Goal: Task Accomplishment & Management: Manage account settings

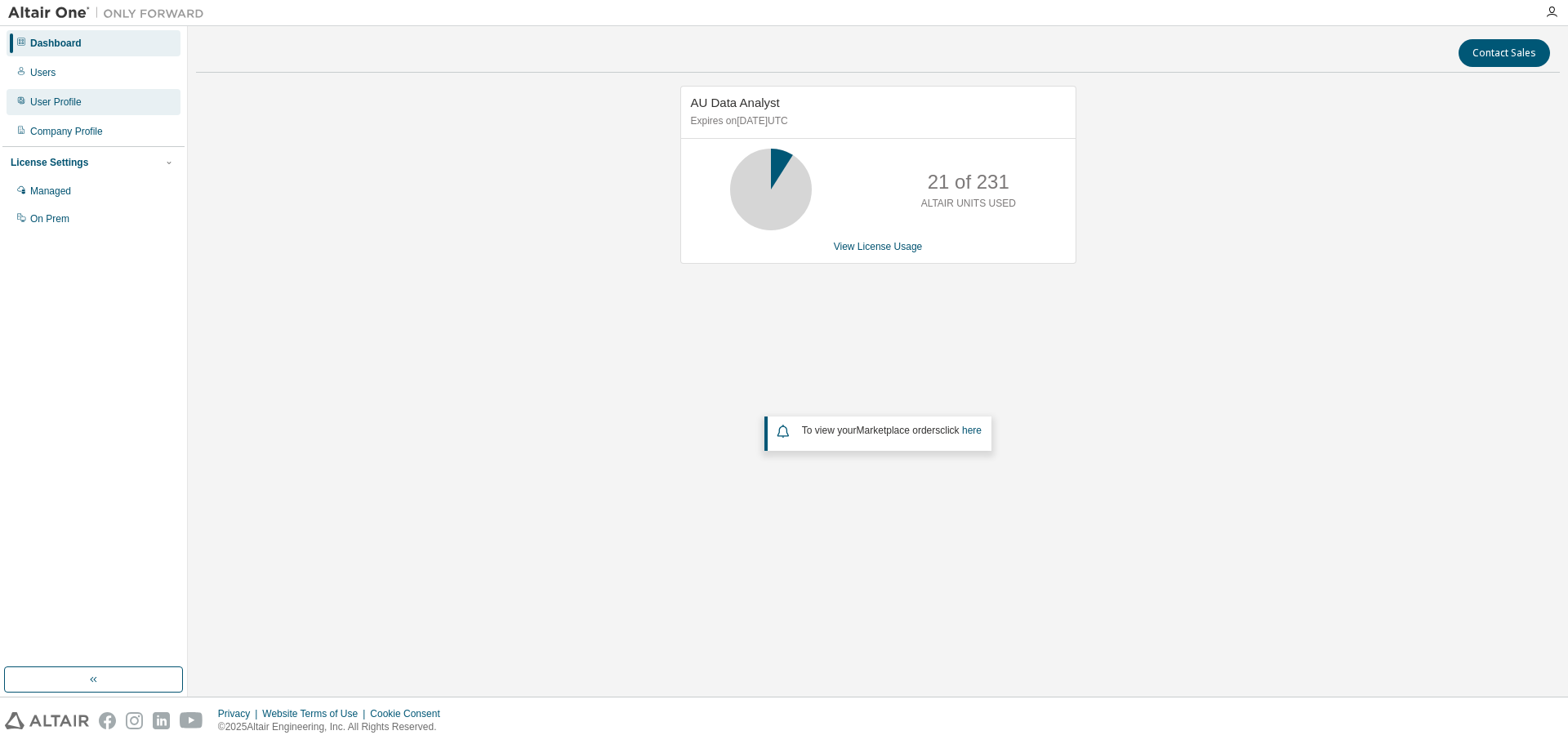
click at [55, 104] on div "User Profile" at bounding box center [56, 102] width 52 height 13
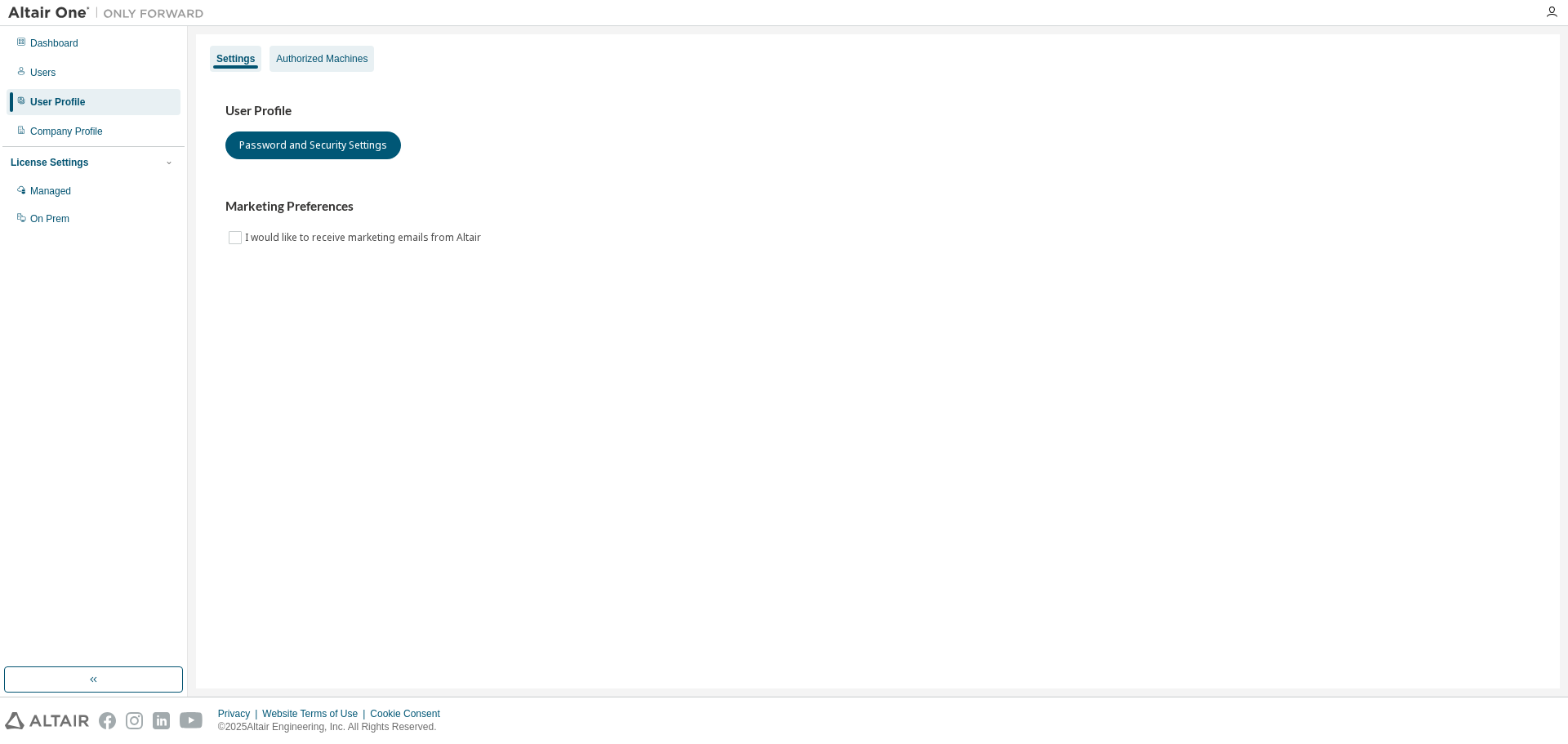
click at [321, 56] on div "Authorized Machines" at bounding box center [322, 59] width 92 height 13
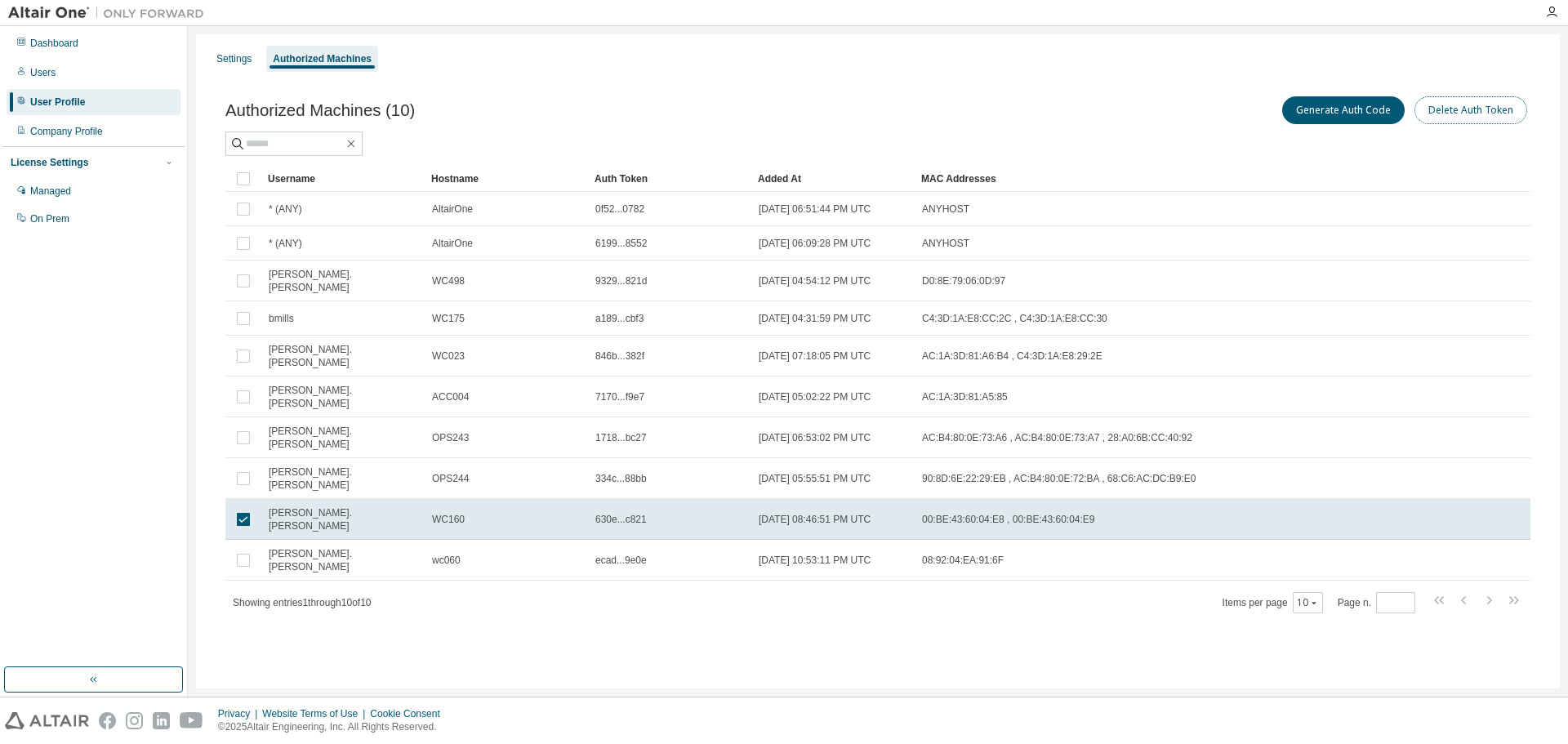
click at [1495, 114] on button "Delete Auth Token" at bounding box center [1470, 109] width 113 height 28
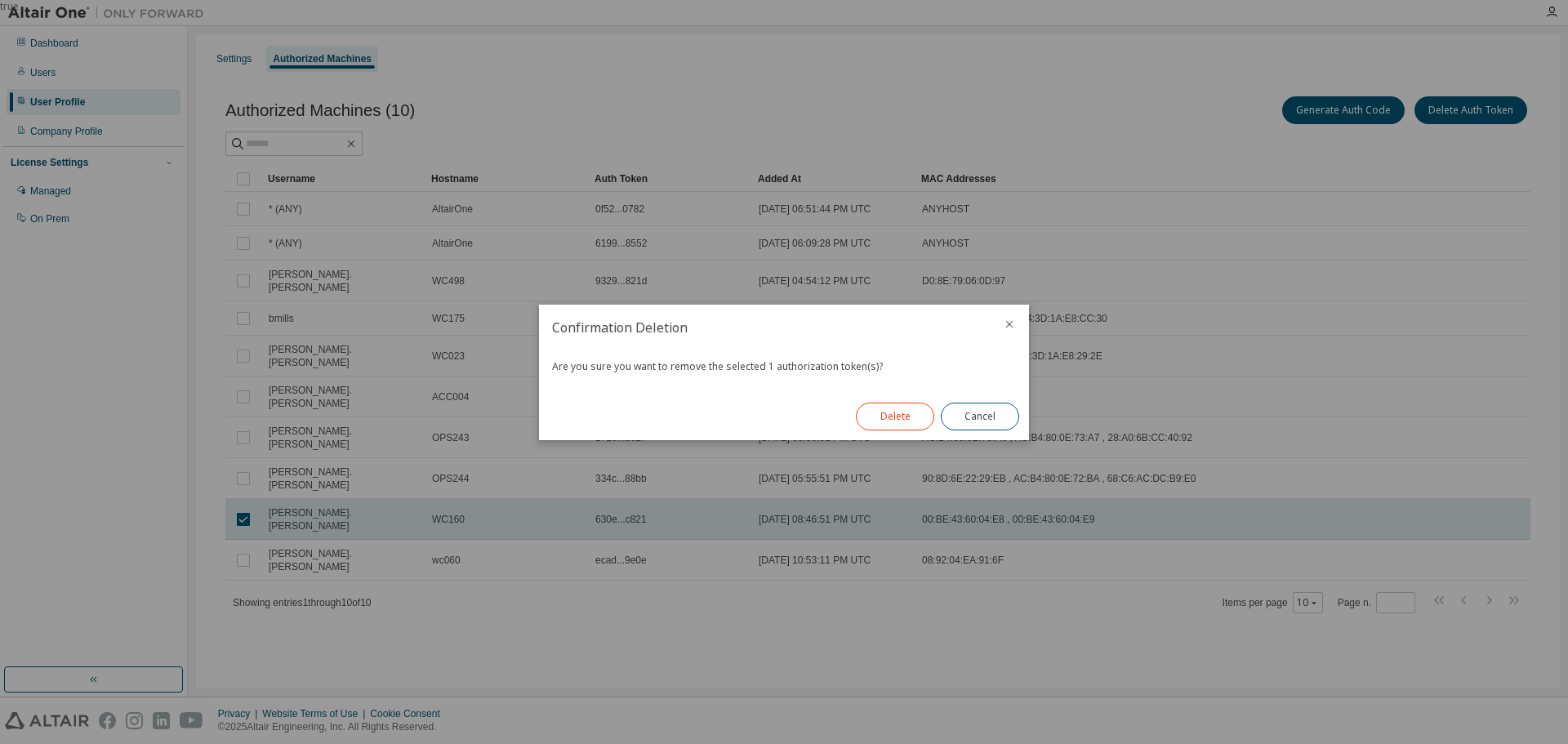
click at [916, 418] on button "Delete" at bounding box center [895, 416] width 78 height 28
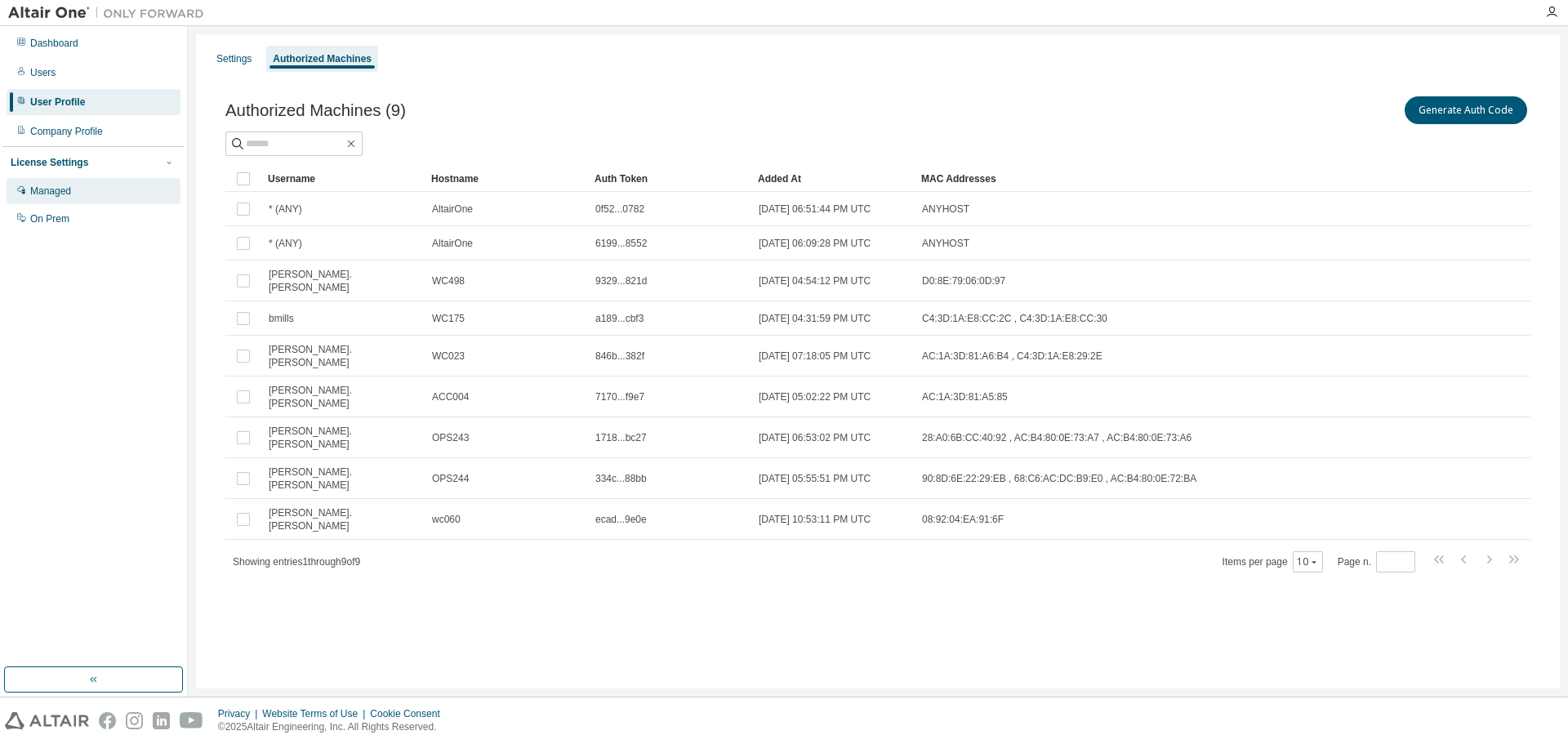
click at [62, 187] on div "Managed" at bounding box center [50, 191] width 41 height 13
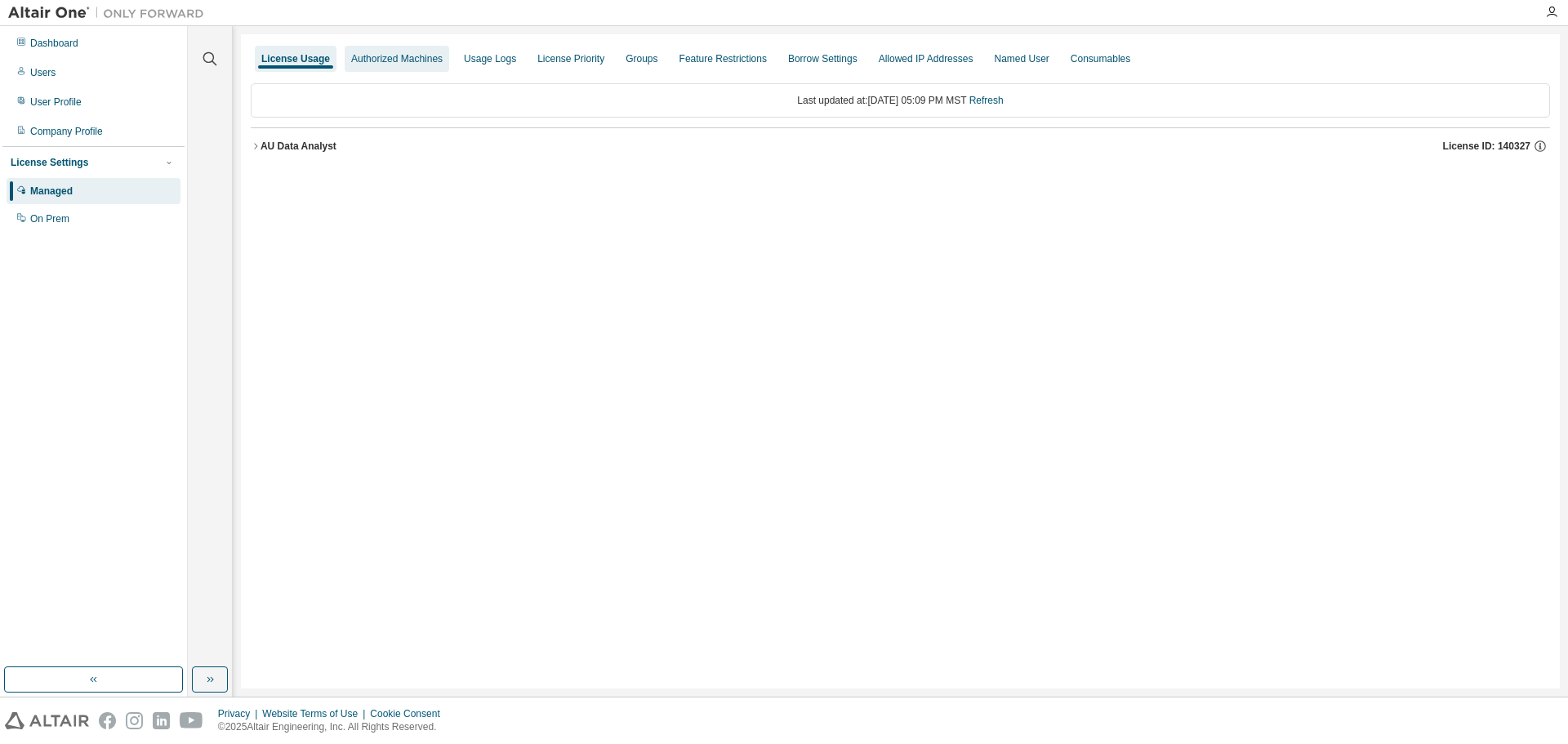
click at [407, 60] on div "Authorized Machines" at bounding box center [397, 59] width 92 height 13
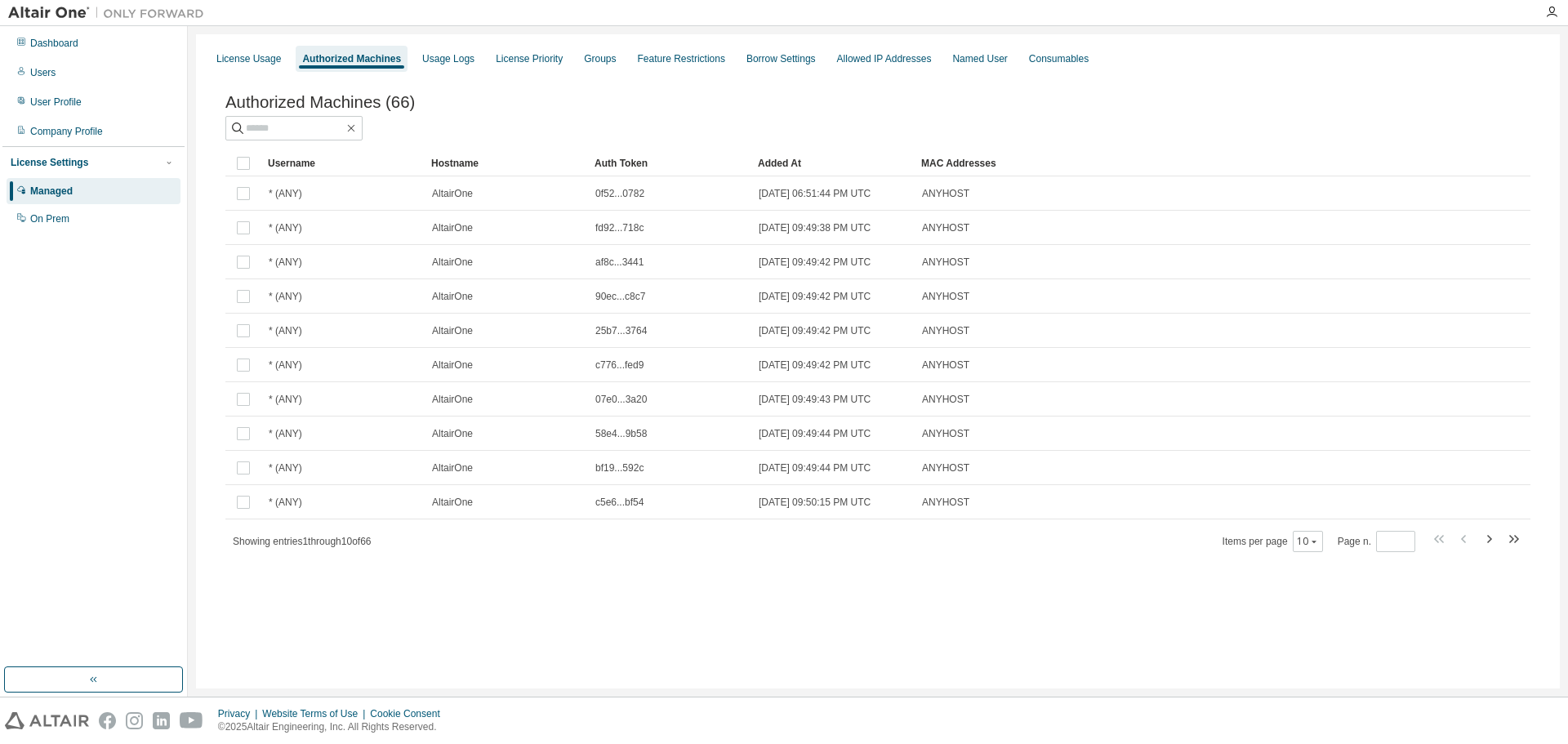
click at [1493, 541] on icon "button" at bounding box center [1488, 539] width 19 height 19
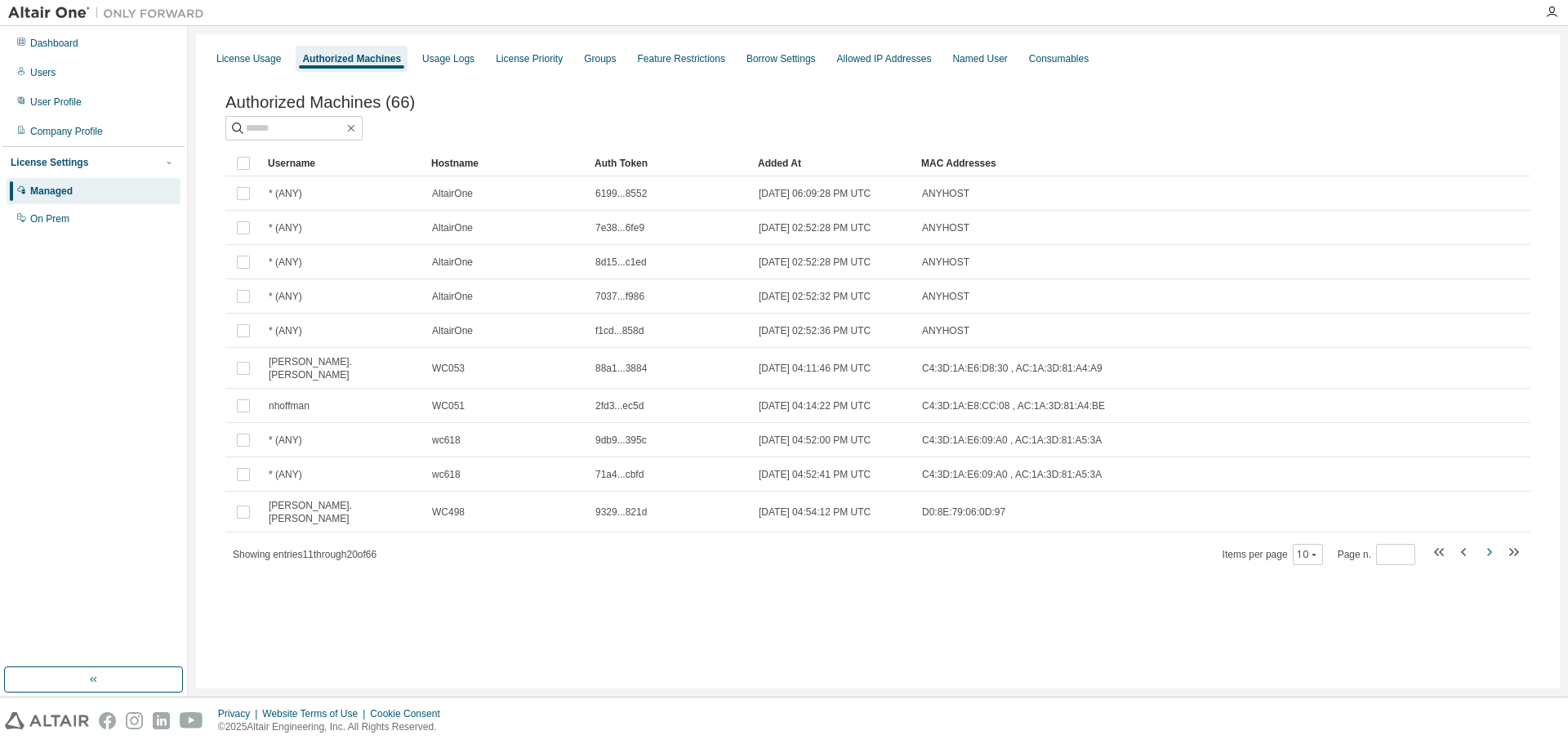
click at [1488, 548] on icon "button" at bounding box center [1490, 552] width 5 height 8
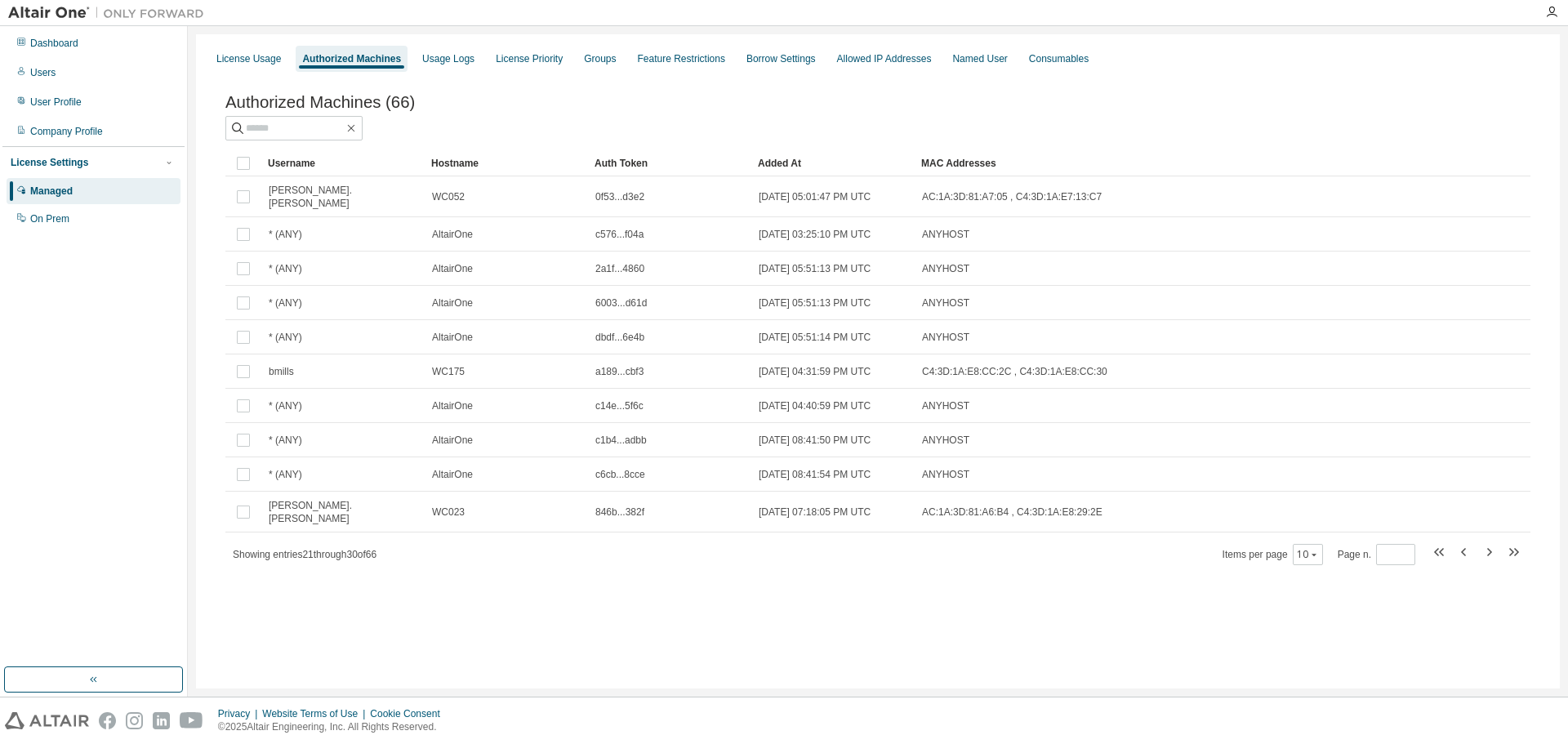
click at [1488, 542] on icon "button" at bounding box center [1488, 551] width 19 height 19
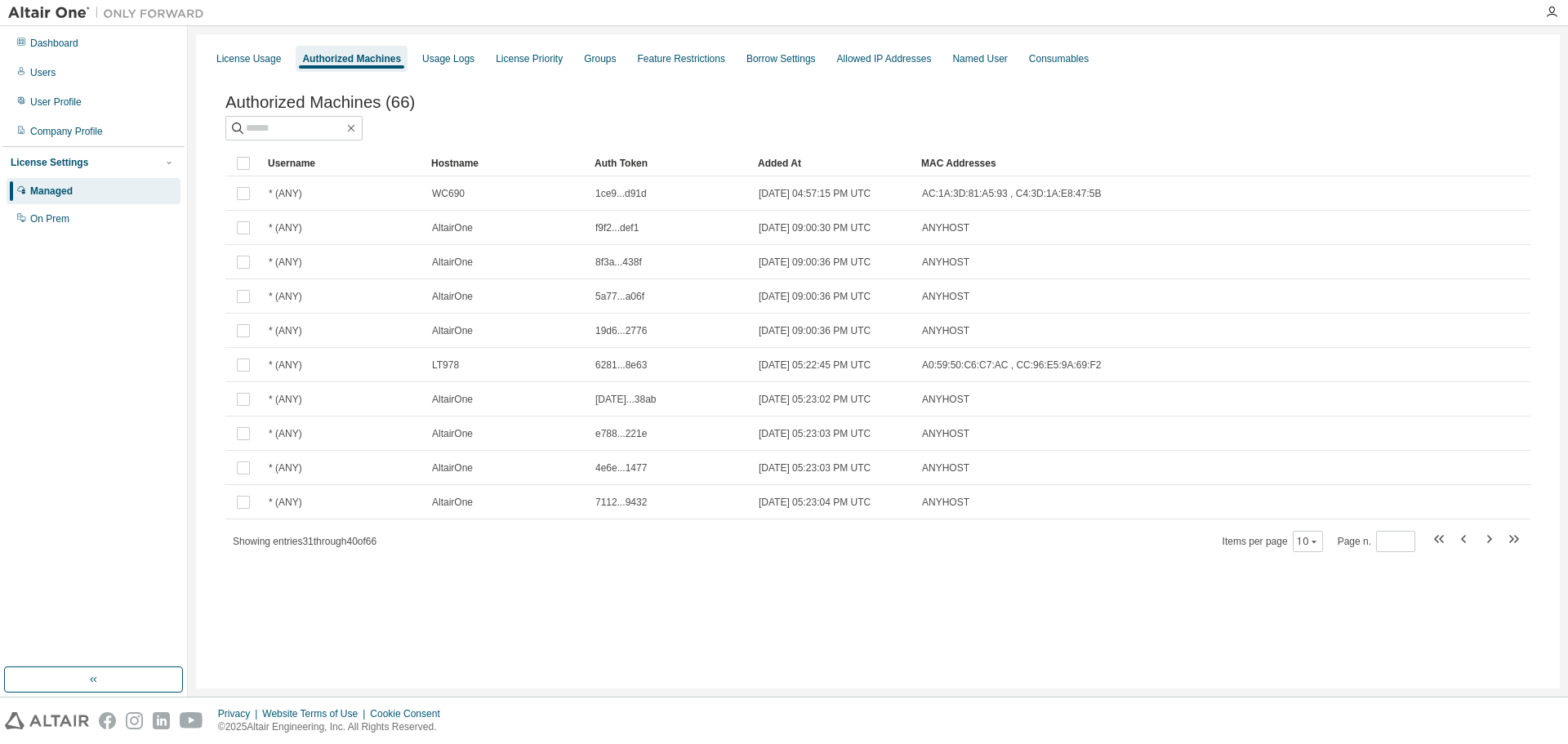
click at [1487, 539] on icon "button" at bounding box center [1488, 539] width 19 height 19
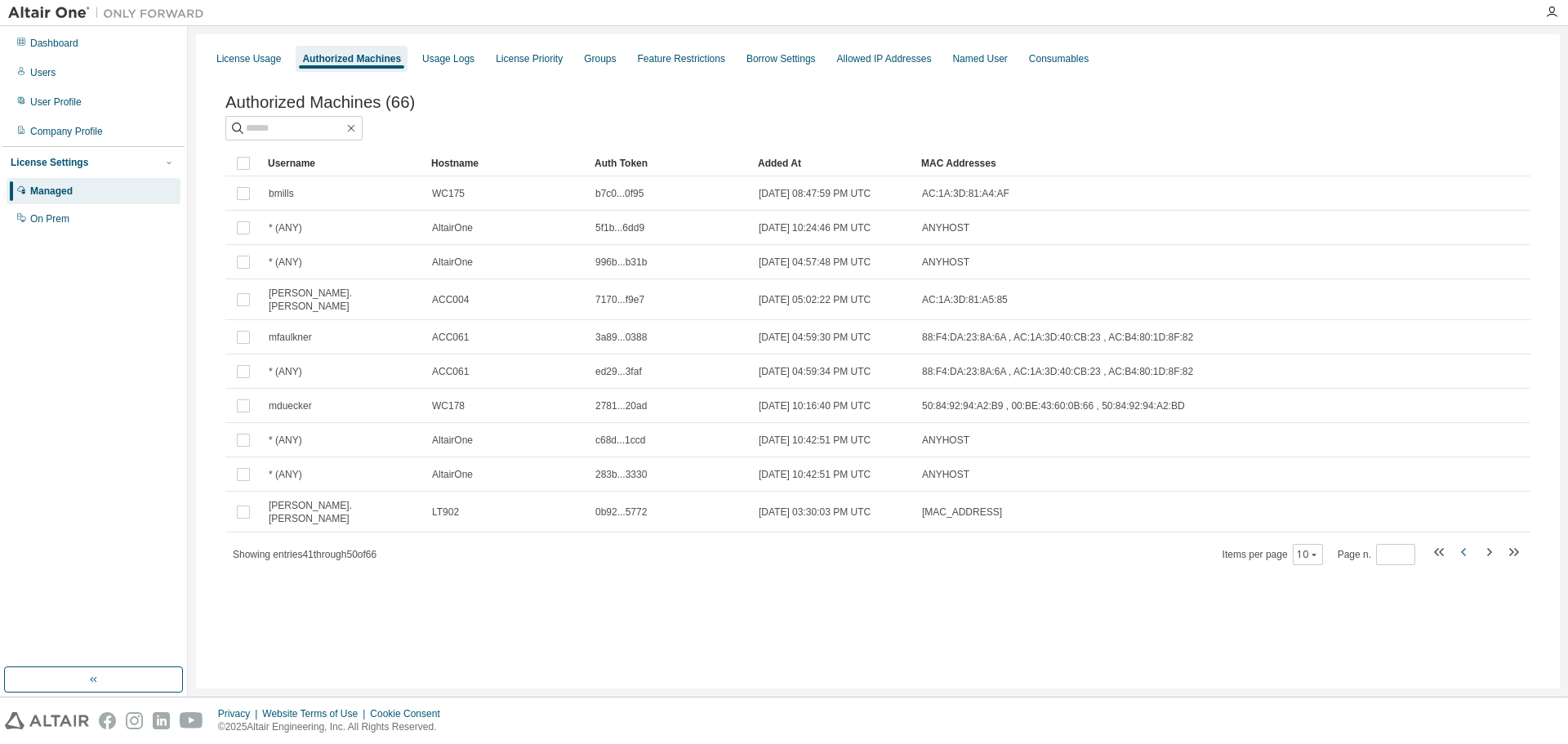
click at [1462, 546] on icon "button" at bounding box center [1464, 551] width 19 height 19
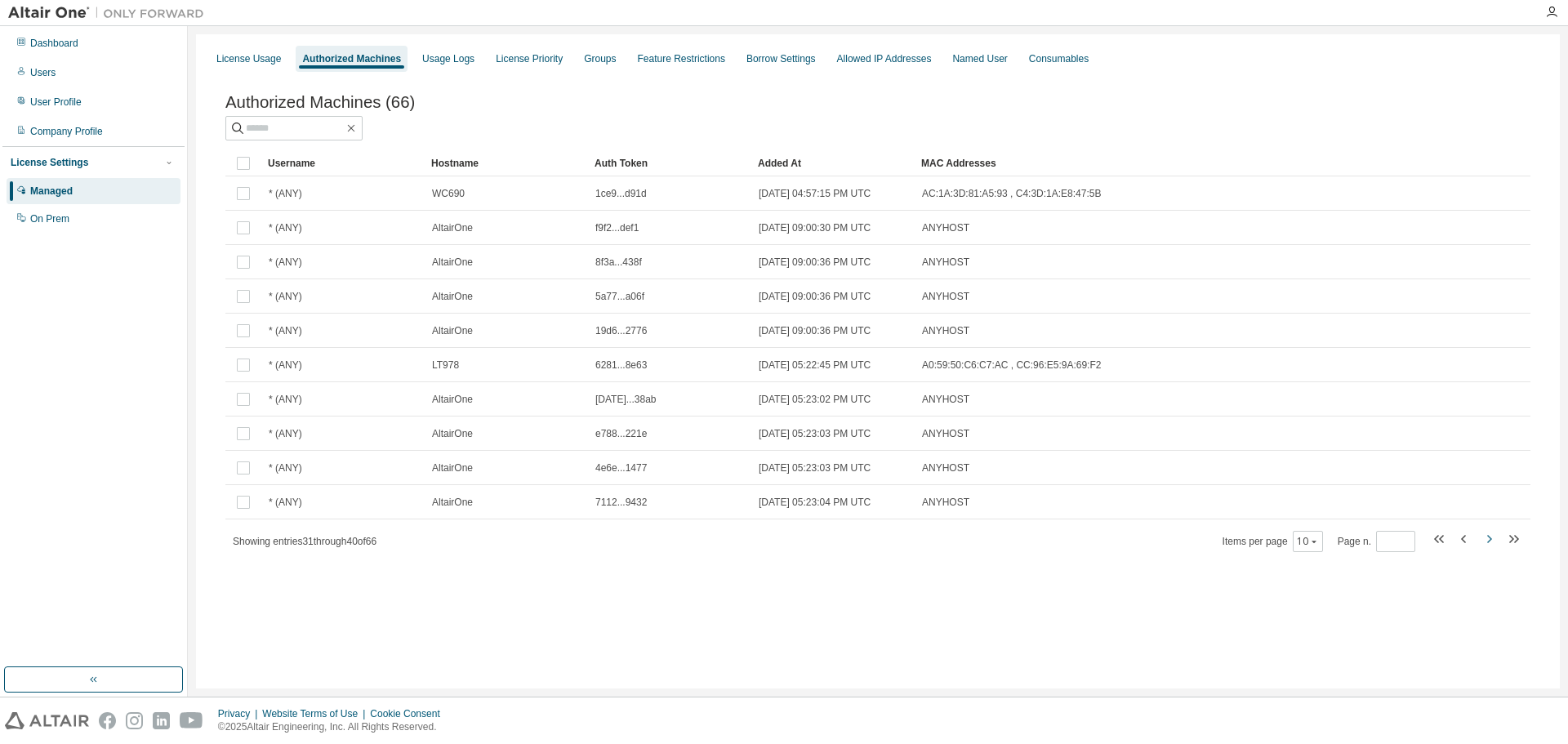
click at [1485, 540] on icon "button" at bounding box center [1488, 539] width 19 height 19
type input "*"
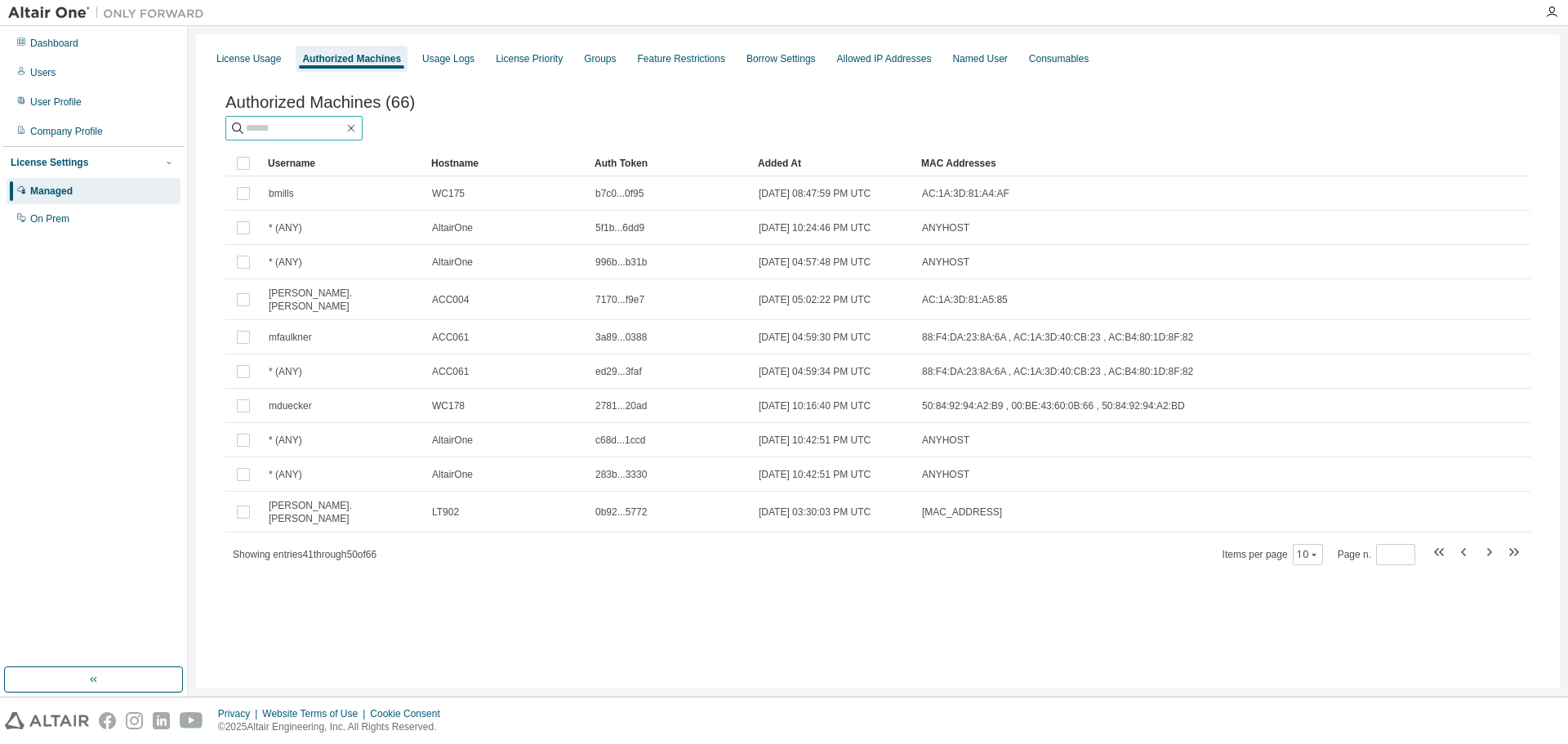
click at [309, 131] on input "text" at bounding box center [294, 129] width 98 height 17
type input "*****"
type input "*"
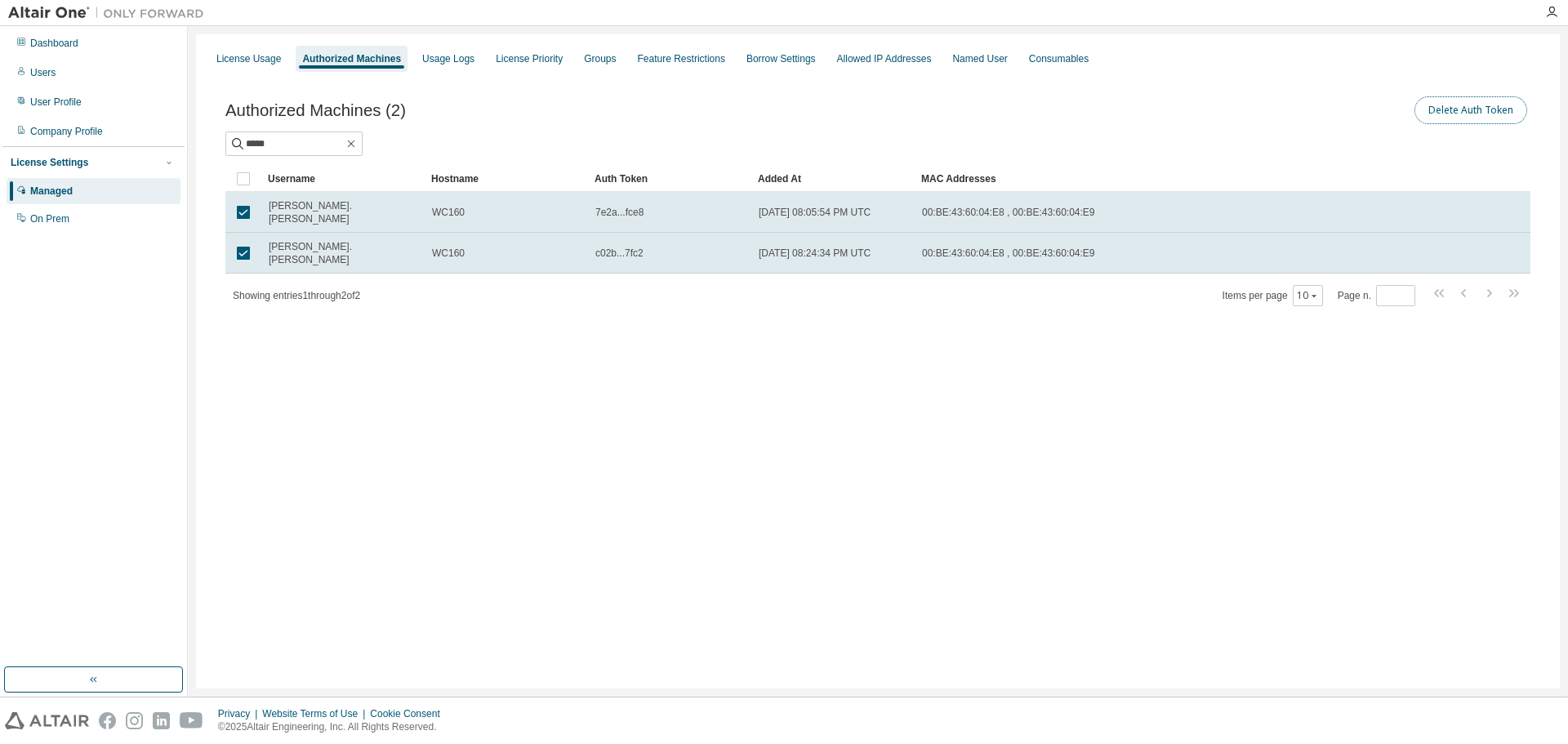
click at [1510, 111] on button "Delete Auth Token" at bounding box center [1470, 109] width 113 height 28
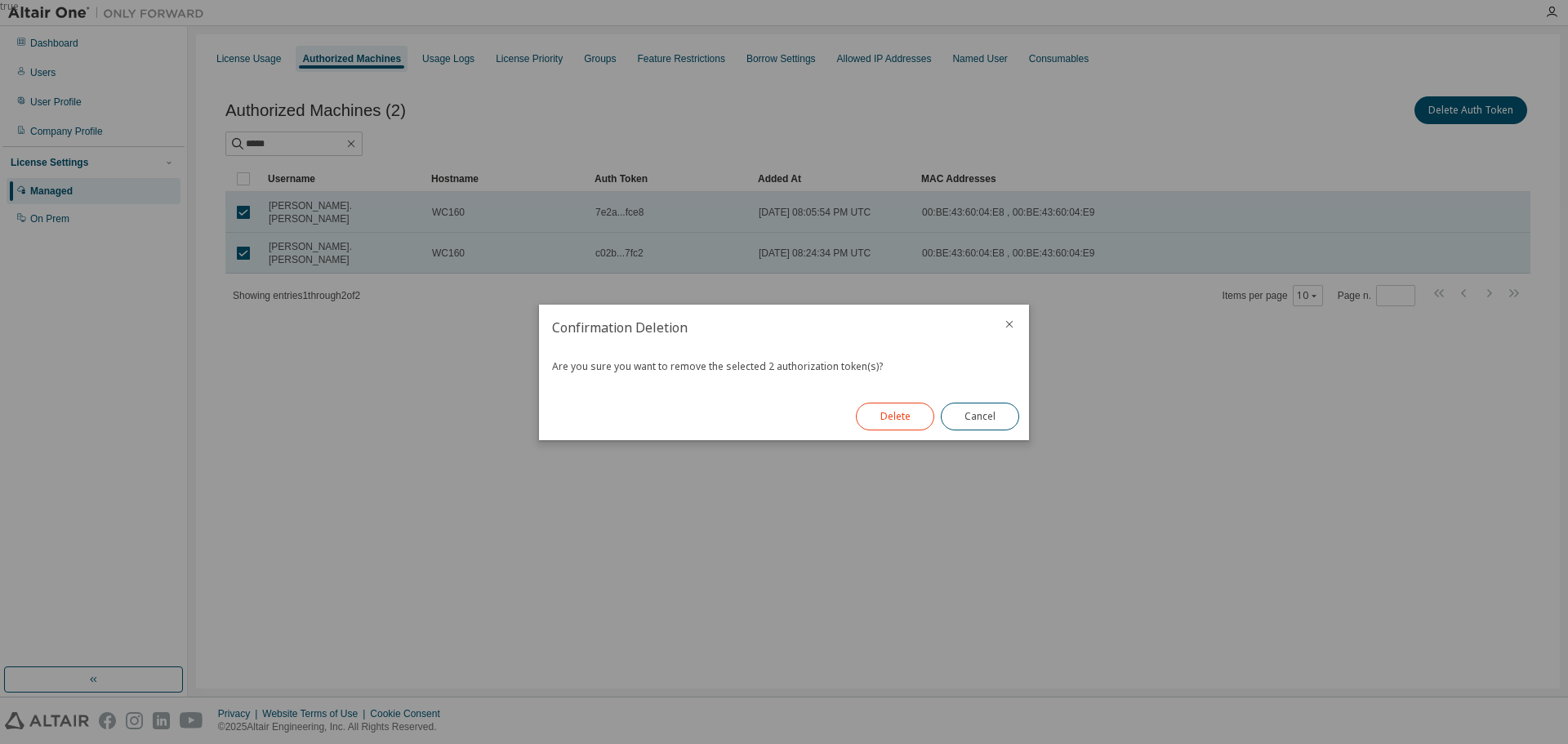
click at [882, 412] on button "Delete" at bounding box center [895, 416] width 78 height 28
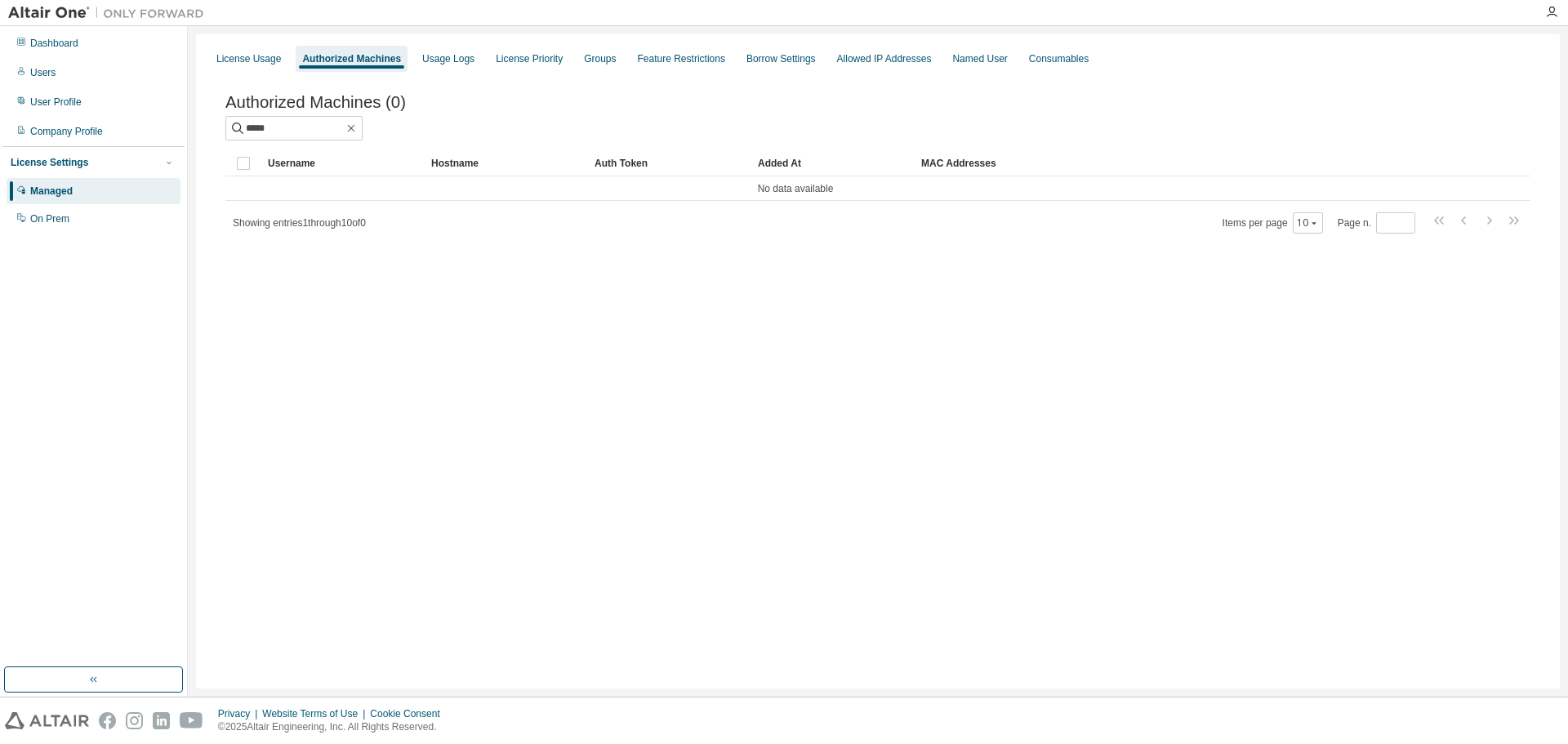
click at [615, 389] on div "License Usage Authorized Machines Usage Logs License Priority Groups Feature Re…" at bounding box center [878, 361] width 1363 height 654
click at [693, 105] on div "Authorized Machines (0)" at bounding box center [878, 102] width 1305 height 18
click at [65, 98] on div "User Profile" at bounding box center [56, 102] width 52 height 13
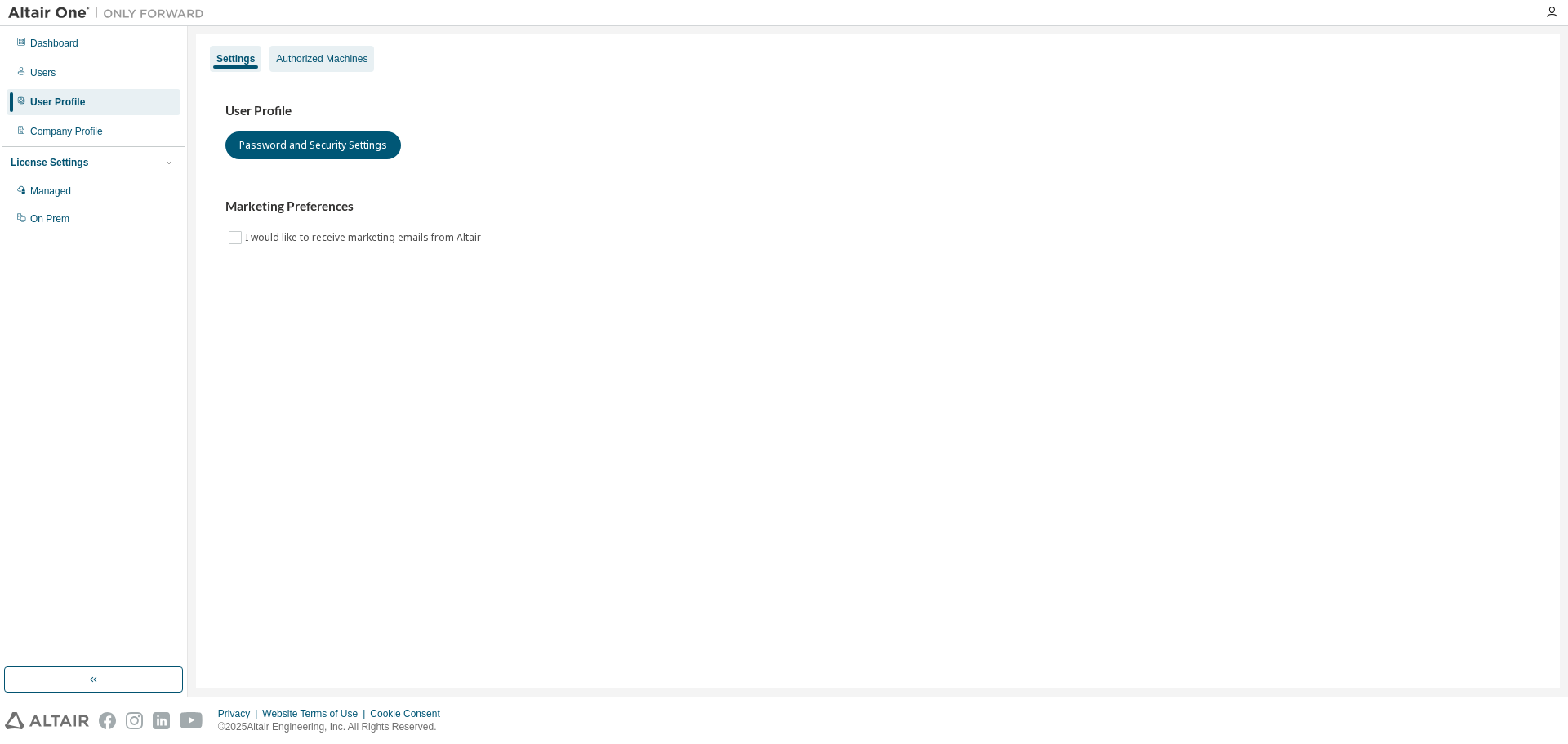
click at [333, 66] on div "Authorized Machines" at bounding box center [321, 58] width 104 height 26
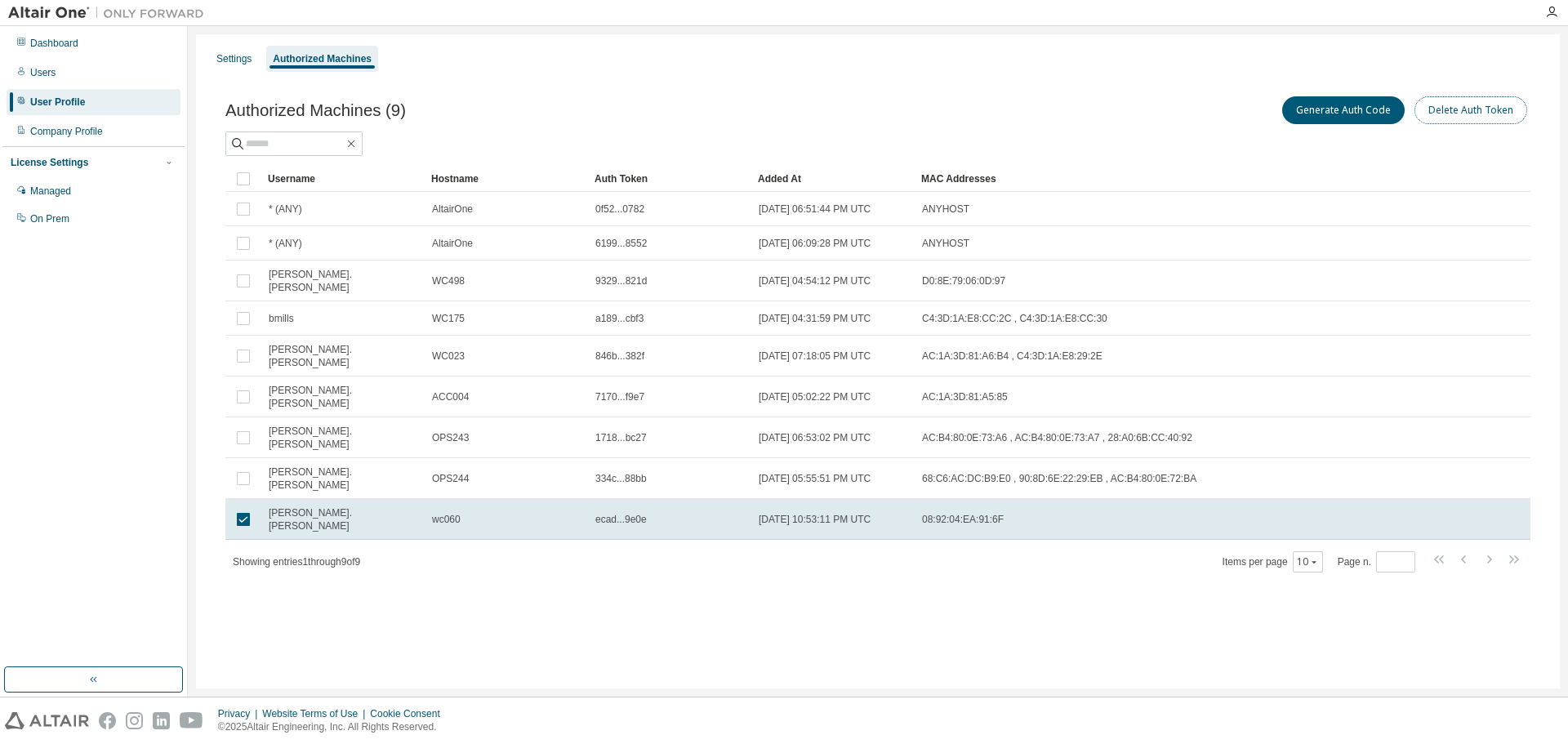
click at [1498, 110] on button "Delete Auth Token" at bounding box center [1470, 109] width 113 height 28
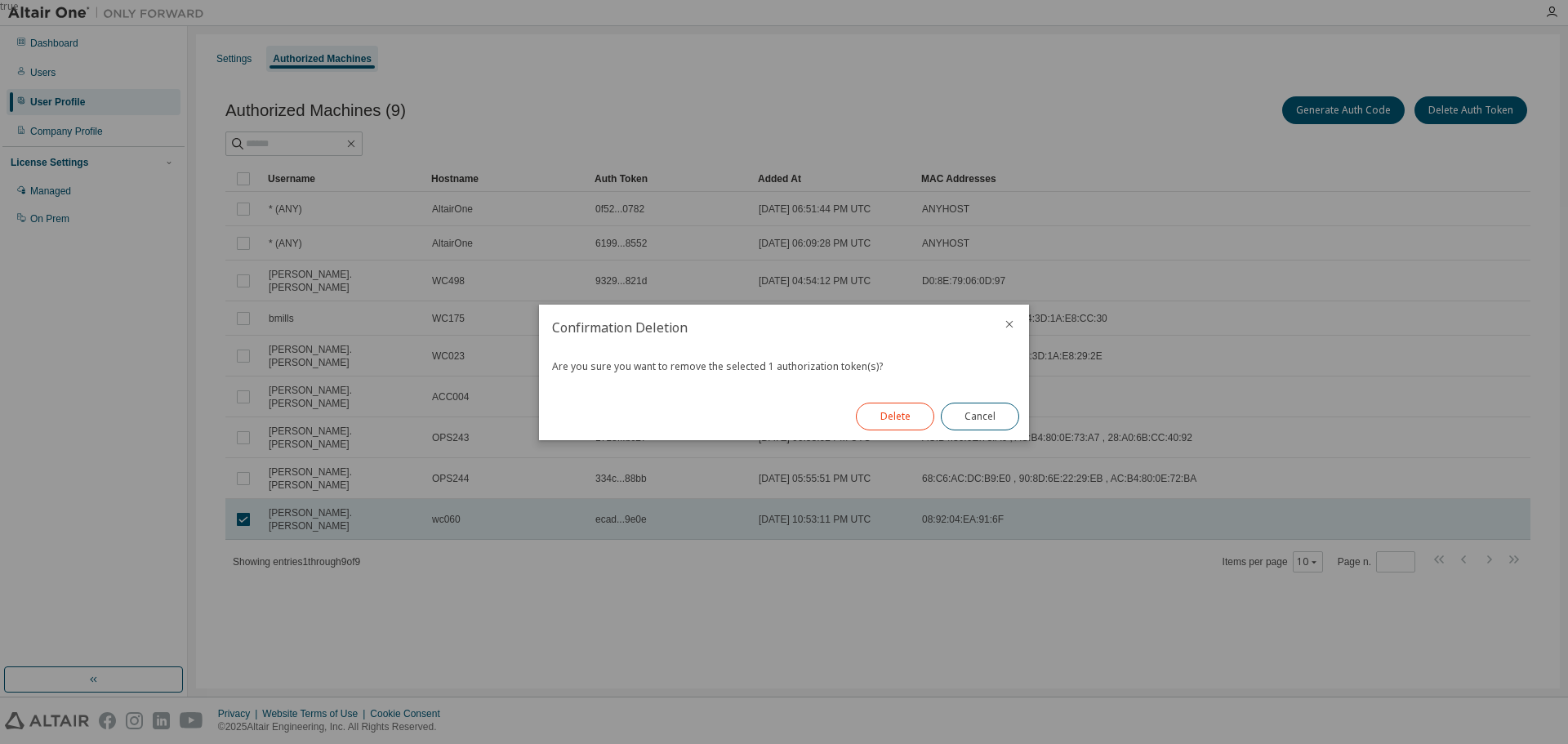
click at [903, 417] on button "Delete" at bounding box center [895, 416] width 78 height 28
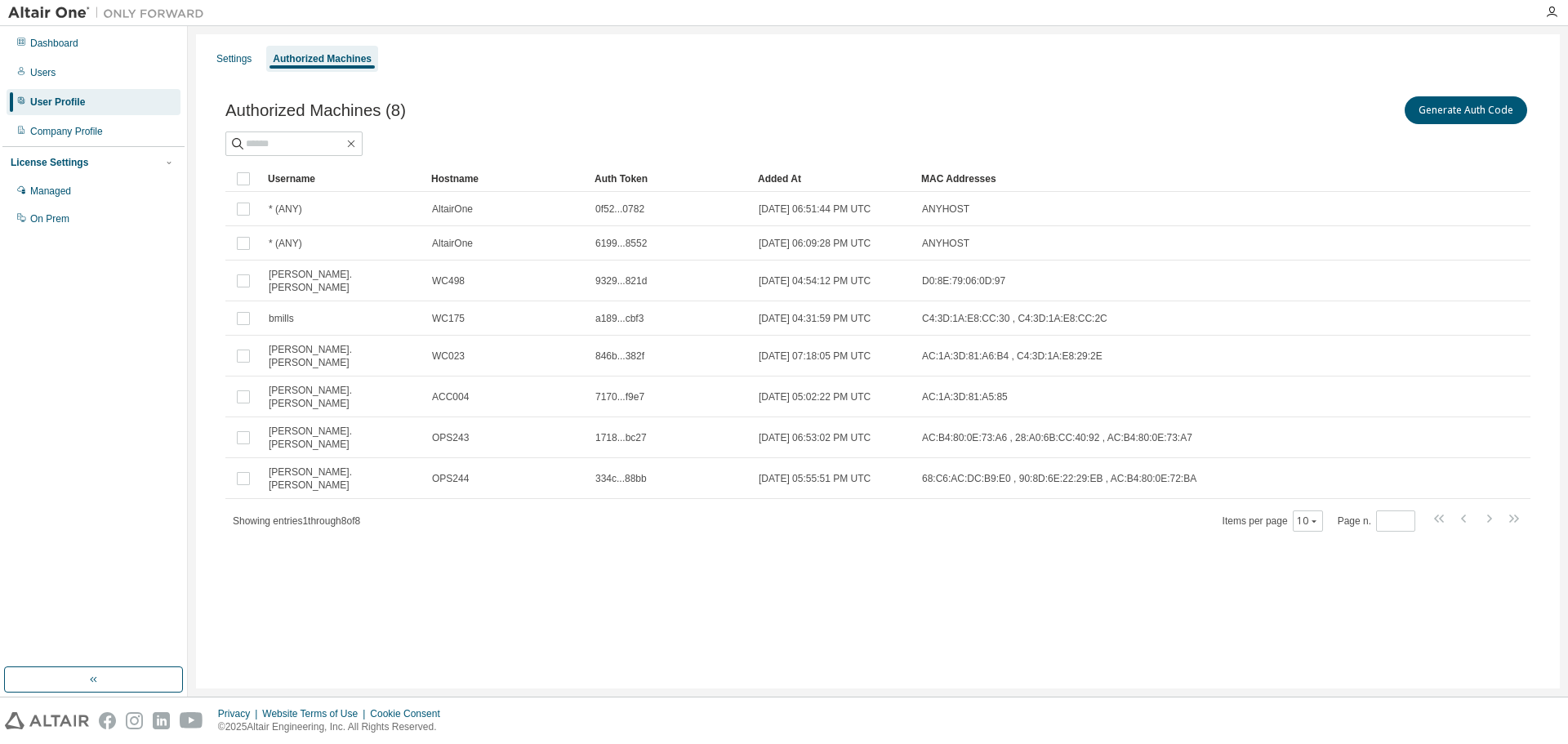
click at [792, 94] on div "Authorized Machines (8) Generate Auth Code" at bounding box center [878, 109] width 1305 height 34
click at [94, 180] on div "Managed" at bounding box center [94, 190] width 174 height 26
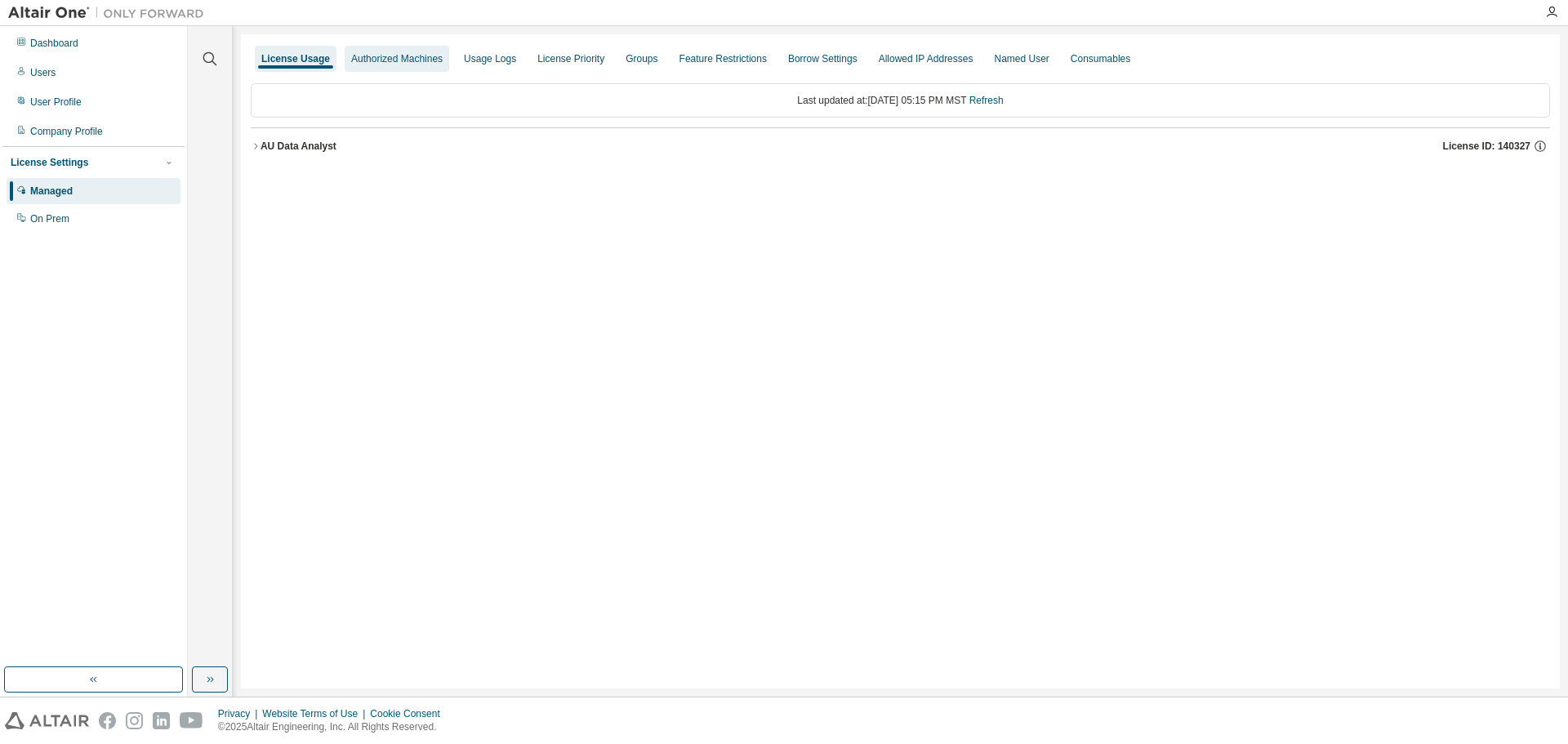
click at [409, 66] on div "Authorized Machines" at bounding box center [397, 58] width 104 height 26
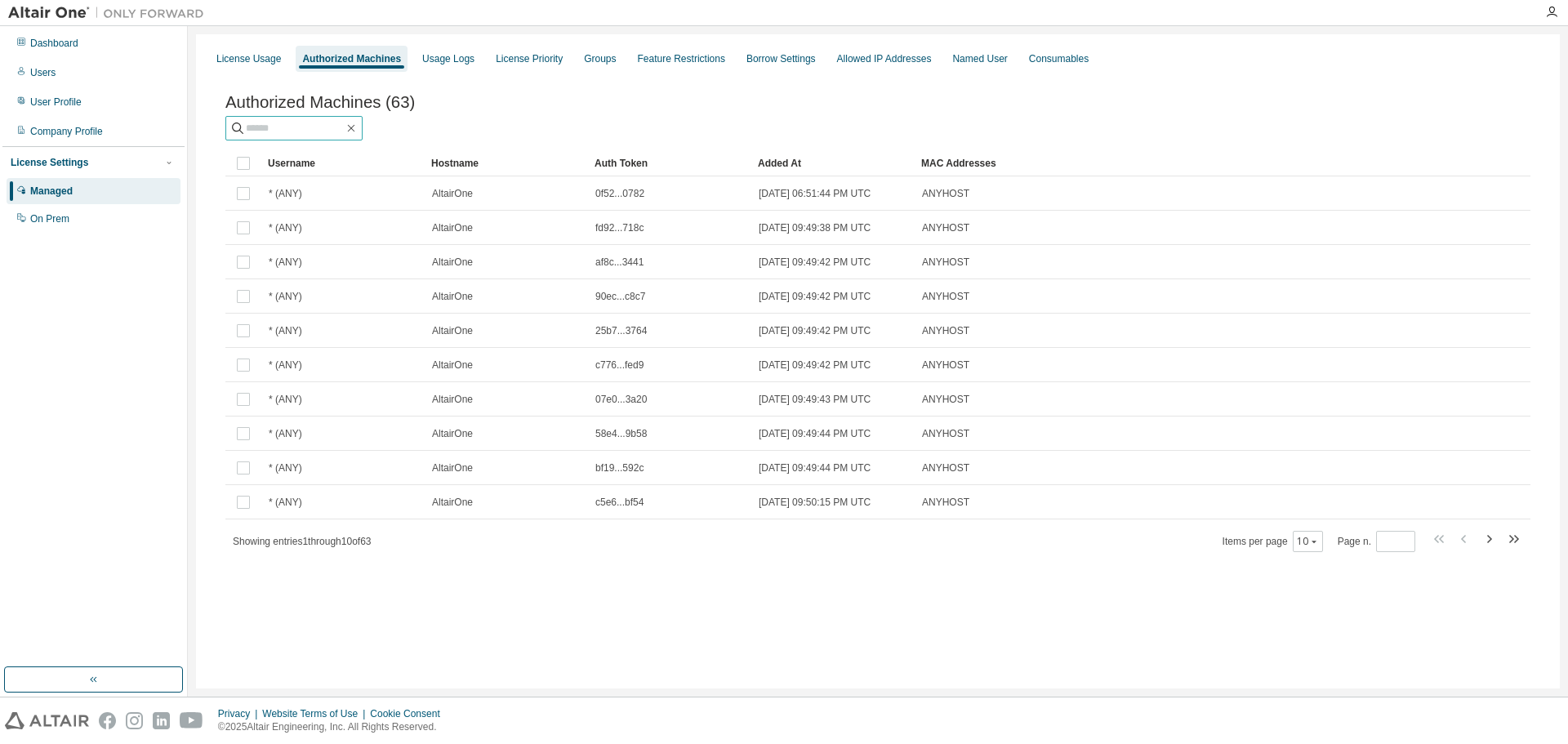
click at [306, 129] on input "text" at bounding box center [294, 129] width 98 height 17
type input "*****"
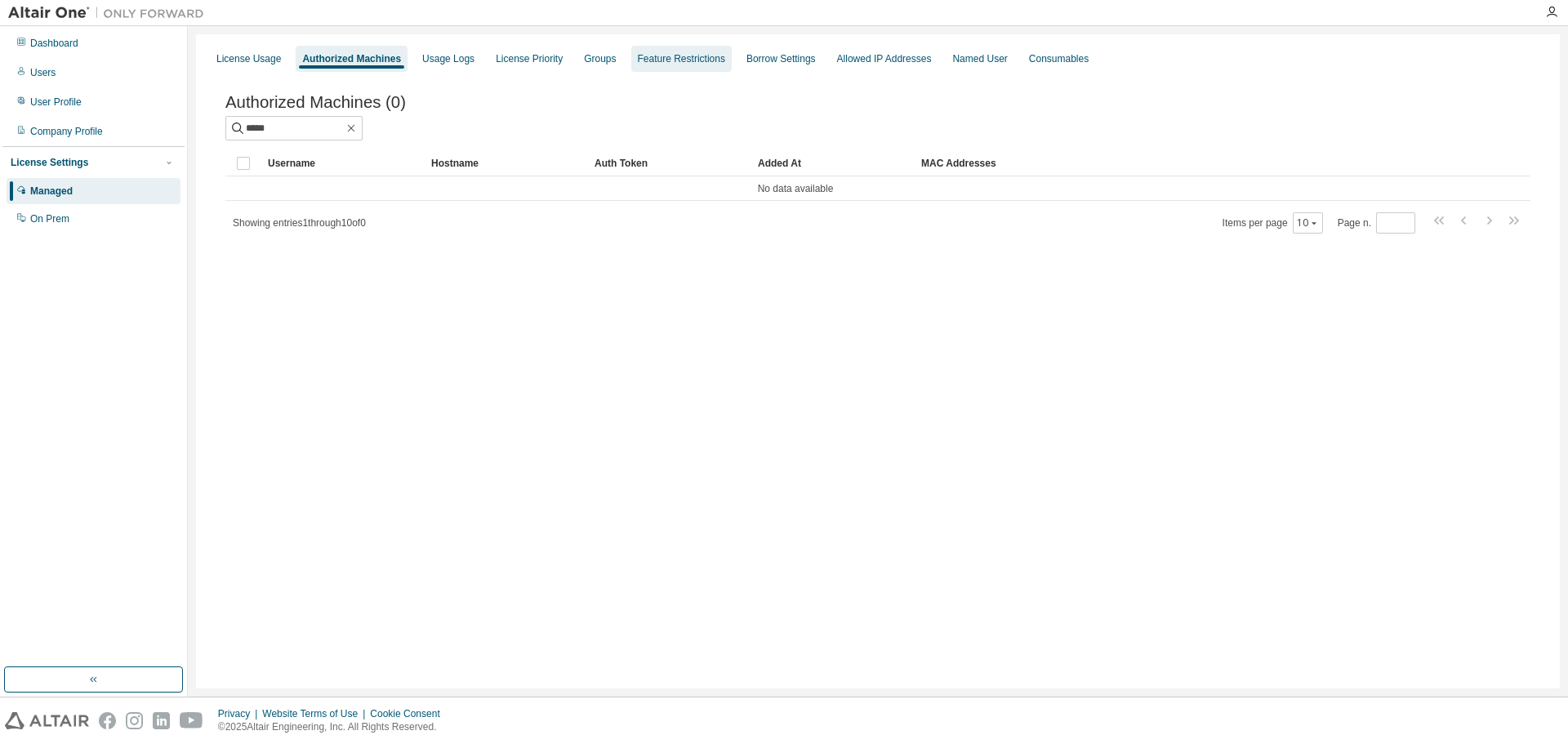
click at [724, 62] on div "Feature Restrictions" at bounding box center [681, 59] width 88 height 13
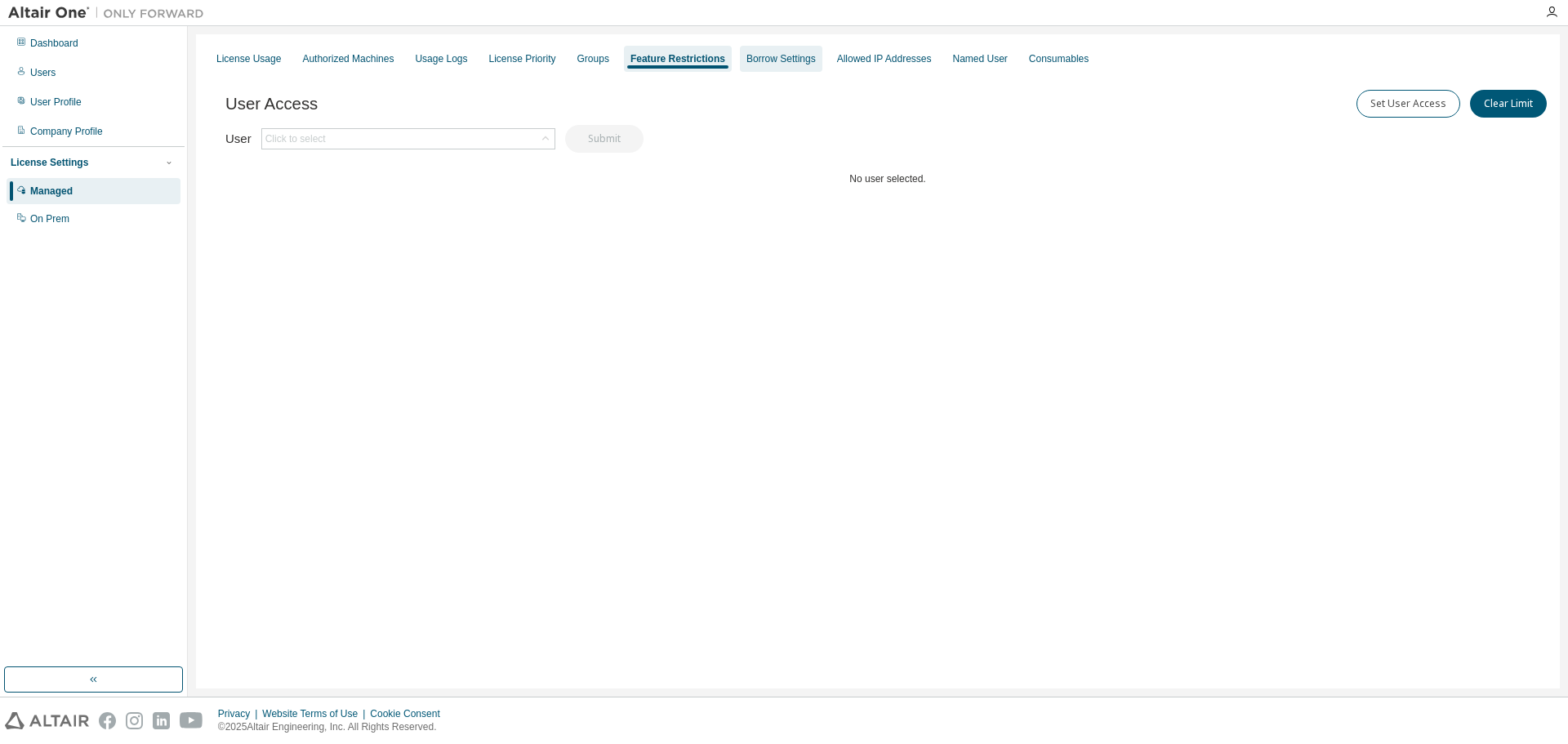
click at [816, 60] on div "Borrow Settings" at bounding box center [781, 59] width 69 height 13
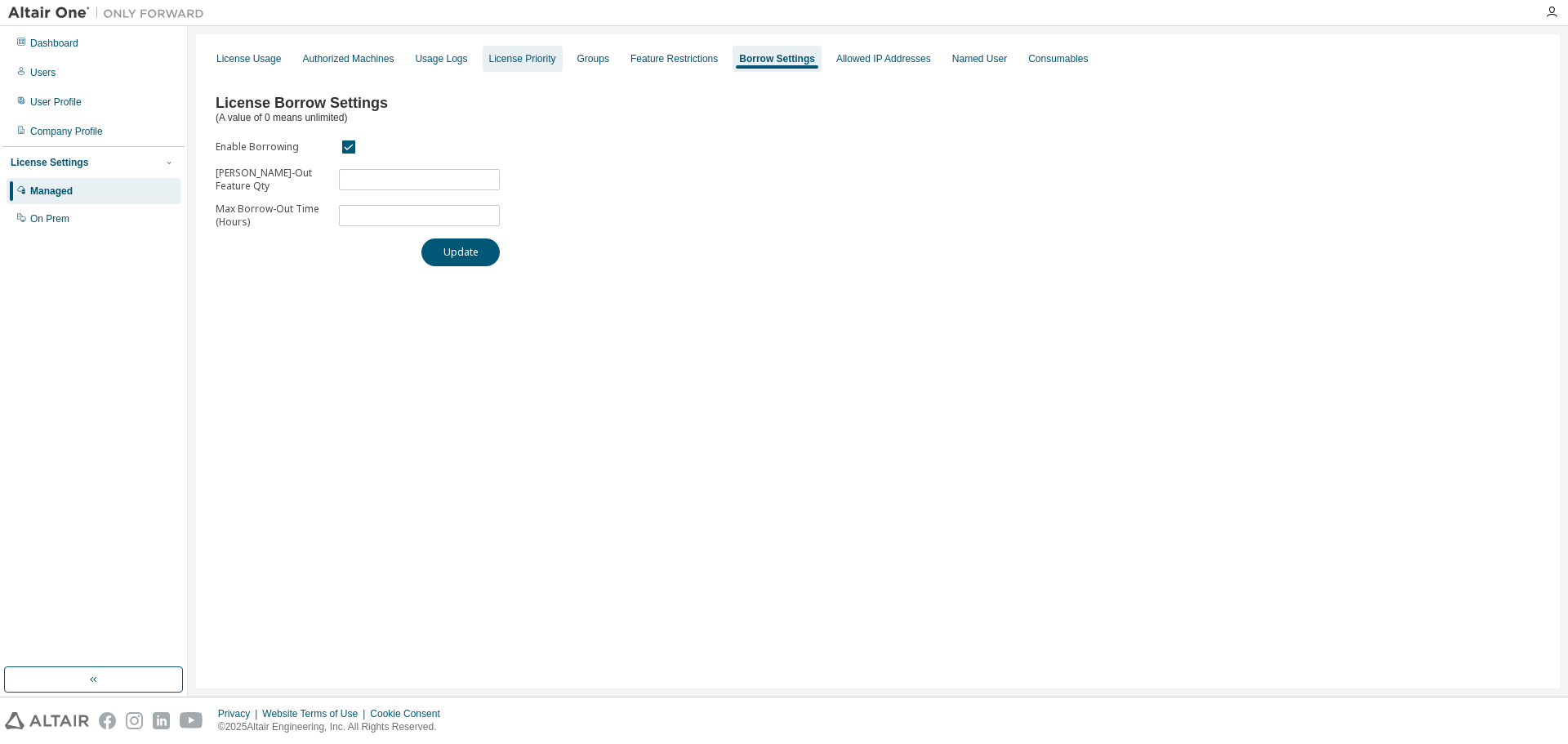
click at [518, 57] on div "License Priority" at bounding box center [523, 59] width 67 height 13
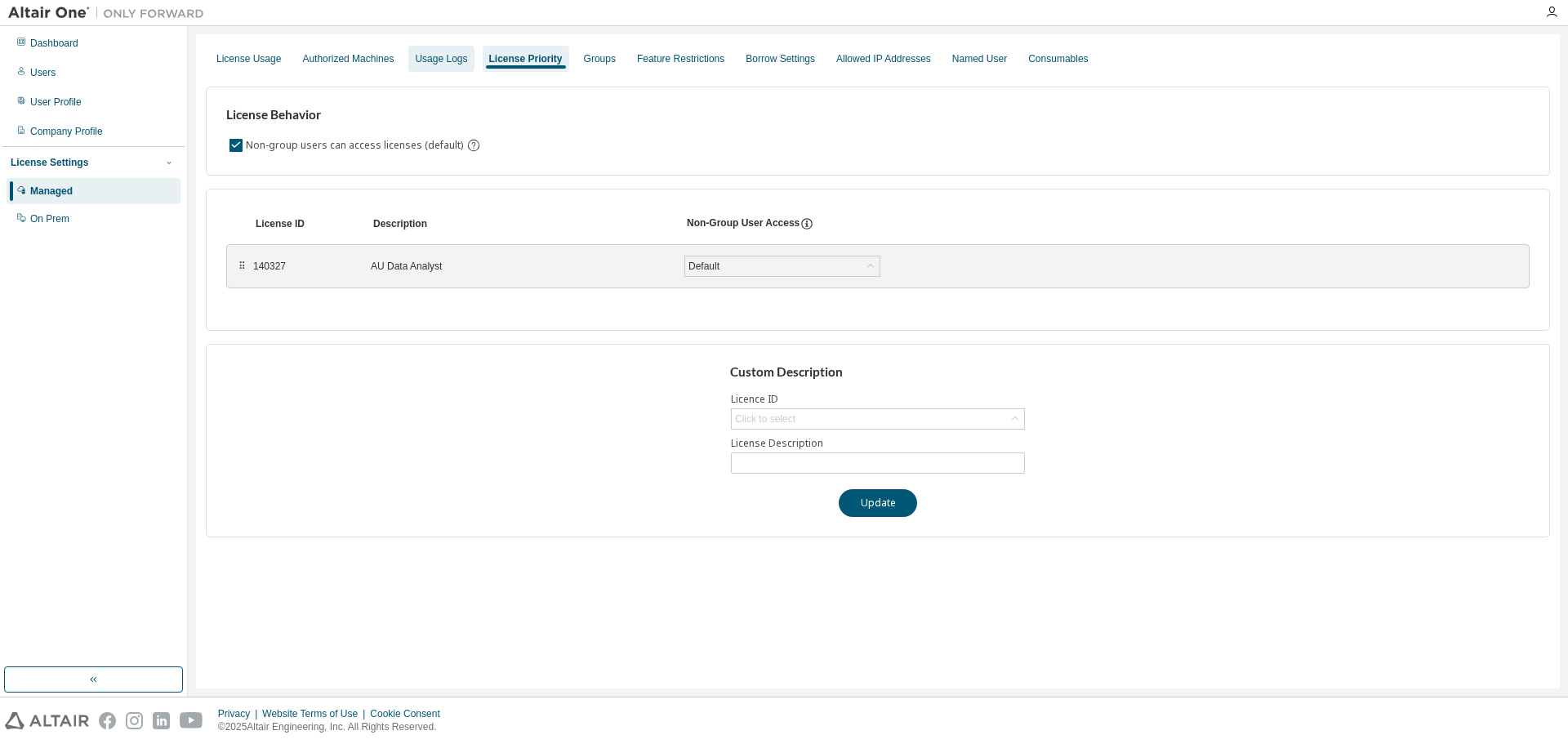
click at [449, 50] on div "Usage Logs" at bounding box center [441, 58] width 65 height 26
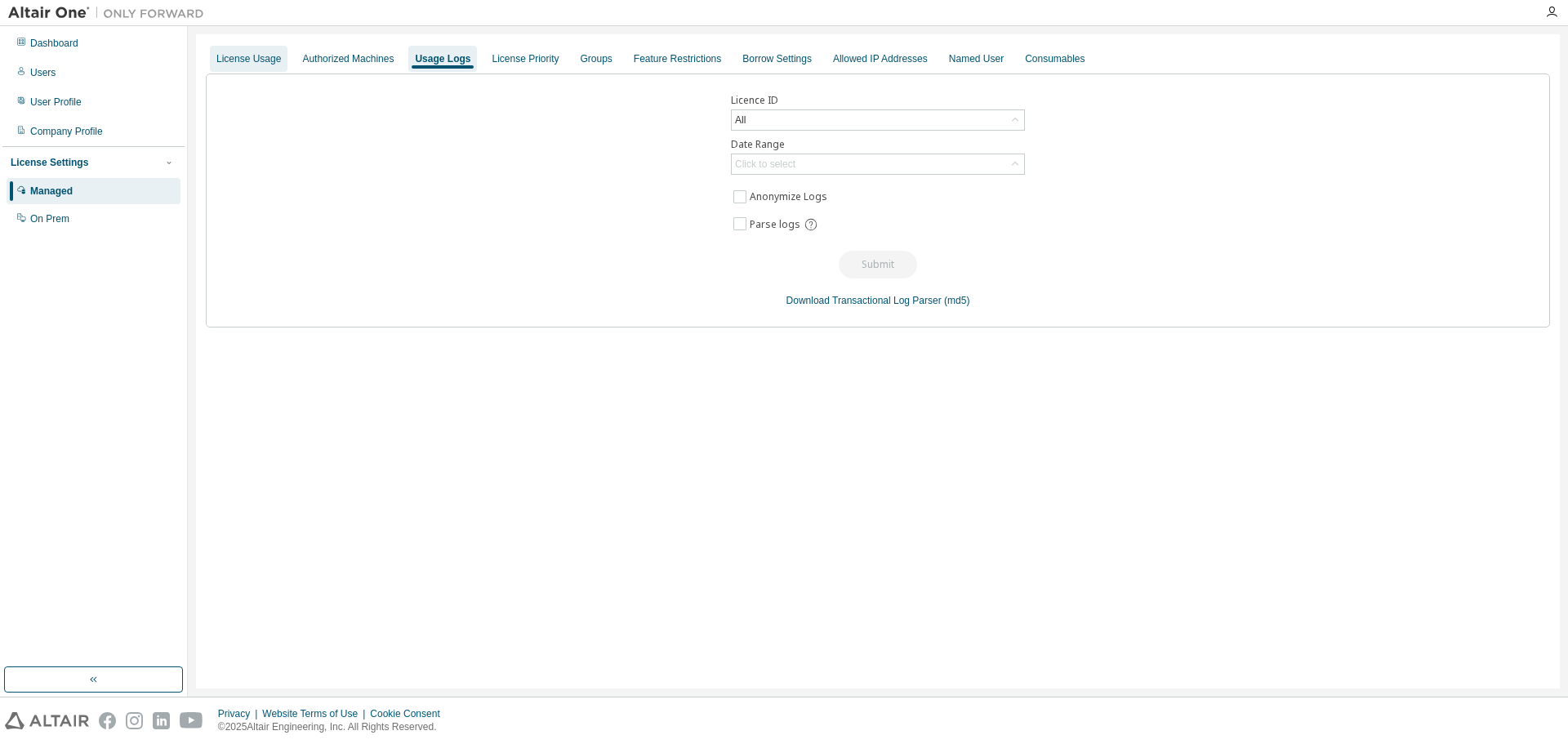
click at [260, 58] on div "License Usage" at bounding box center [248, 59] width 64 height 13
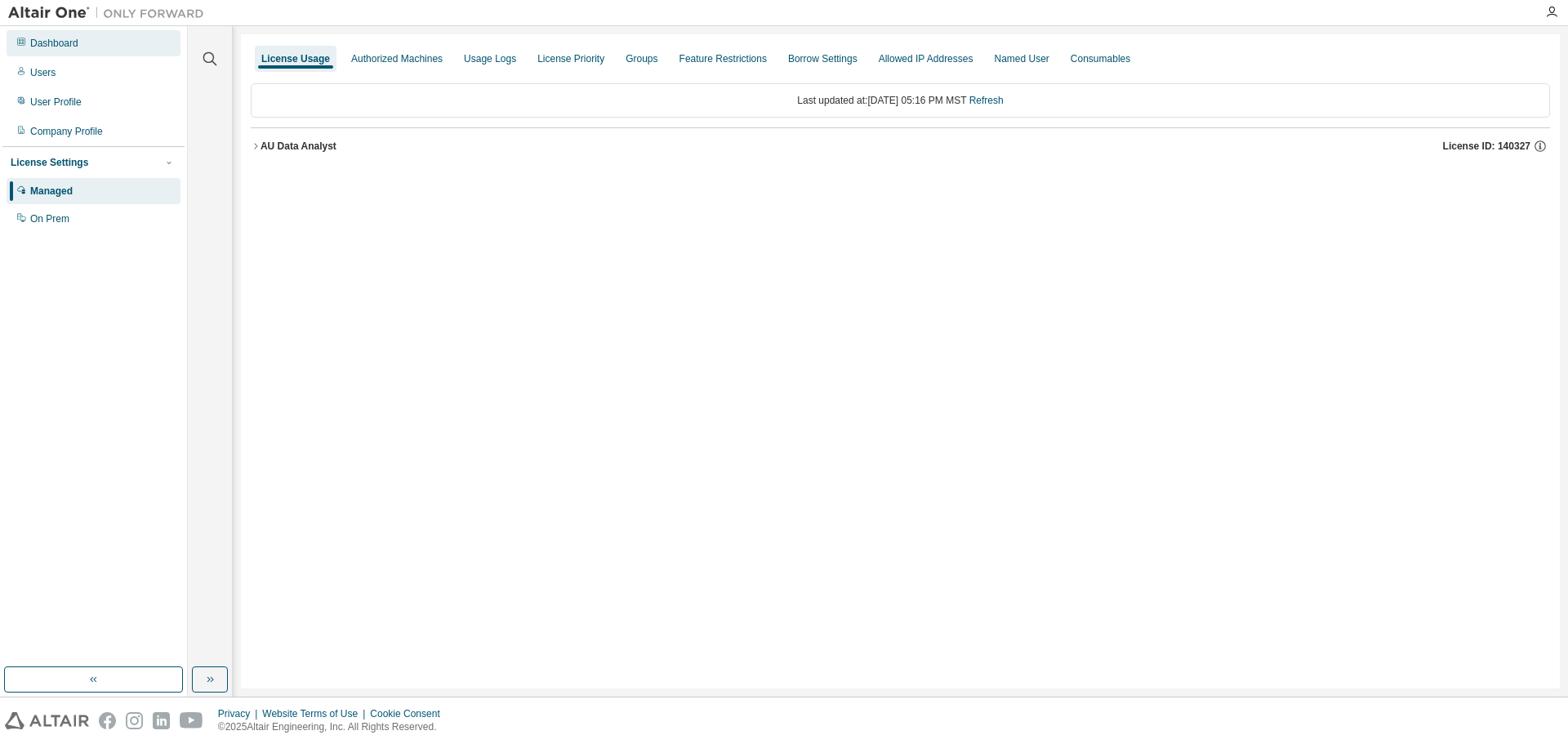
click at [83, 43] on div "Dashboard" at bounding box center [94, 43] width 174 height 26
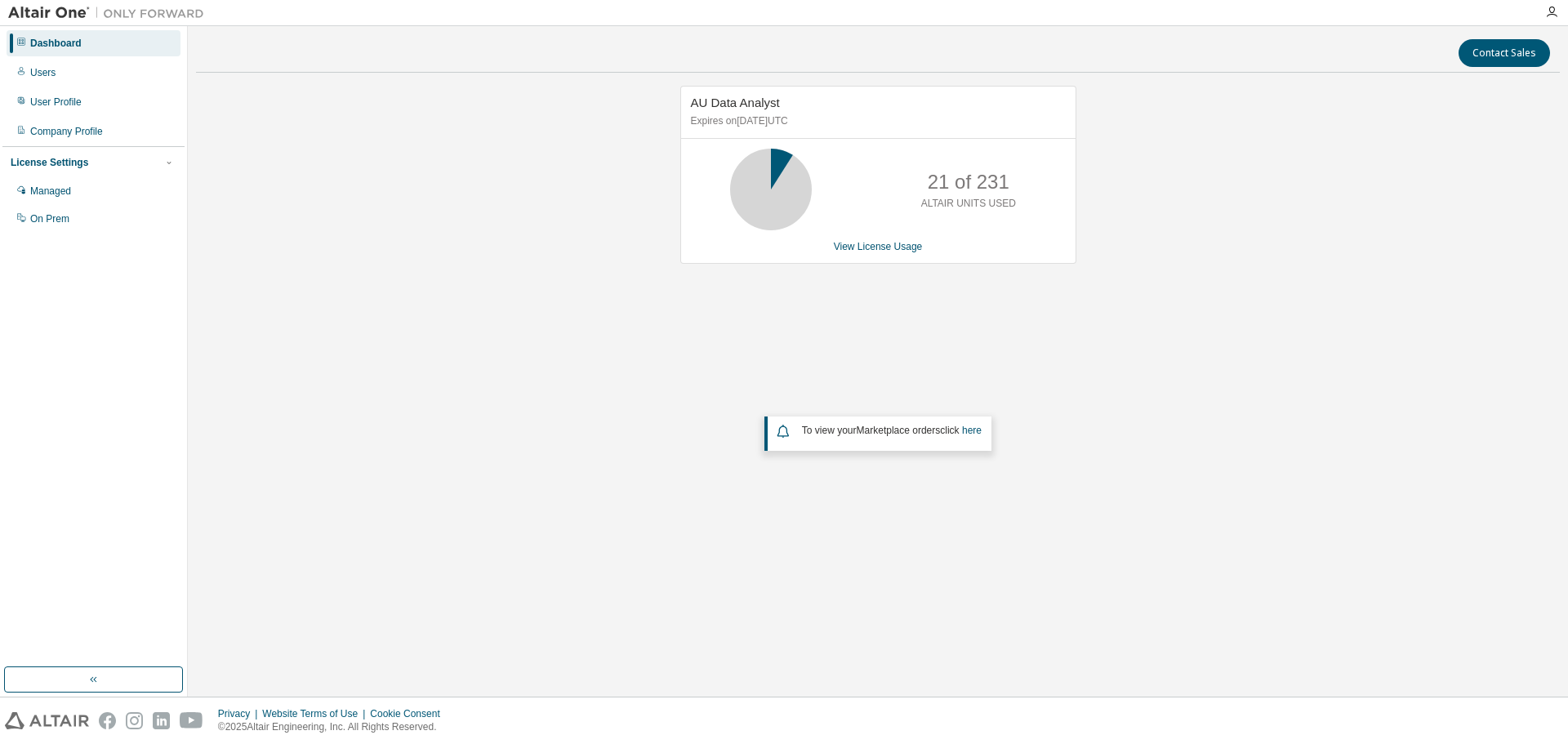
click at [776, 173] on icon at bounding box center [771, 189] width 41 height 41
click at [776, 169] on icon at bounding box center [771, 189] width 41 height 41
click at [899, 251] on link "View License Usage" at bounding box center [878, 247] width 89 height 12
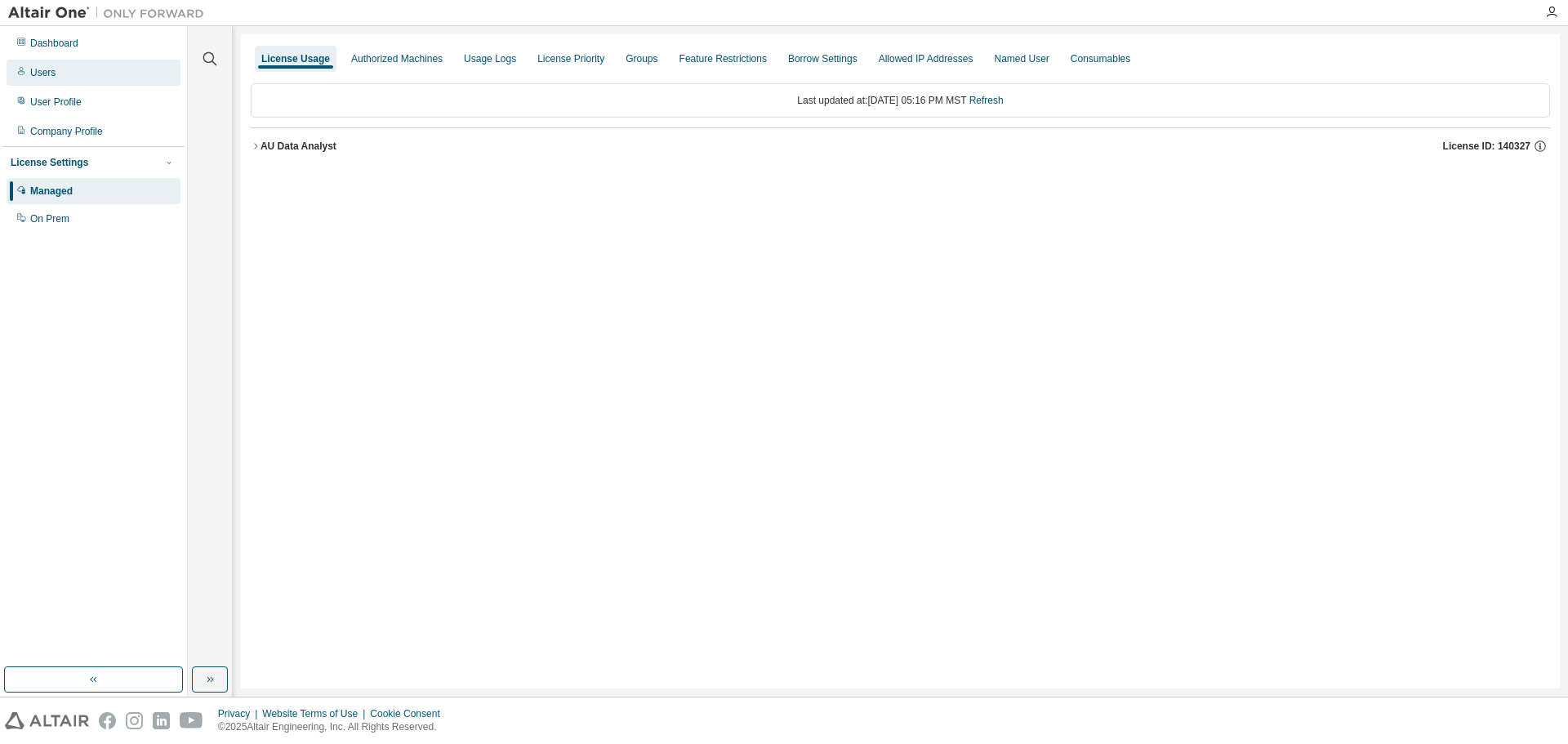
click at [59, 70] on div "Users" at bounding box center [94, 72] width 174 height 26
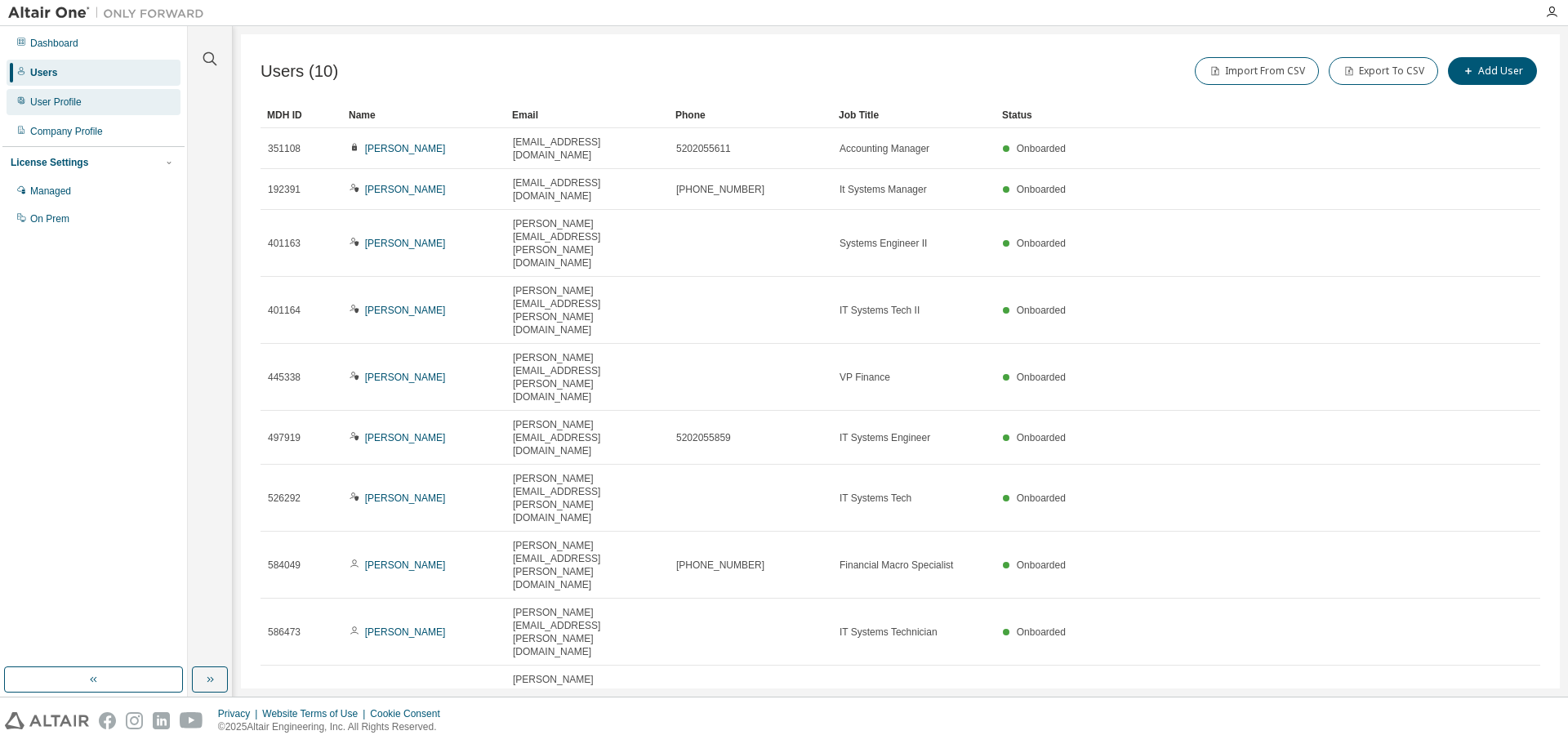
click at [68, 105] on div "User Profile" at bounding box center [56, 102] width 52 height 13
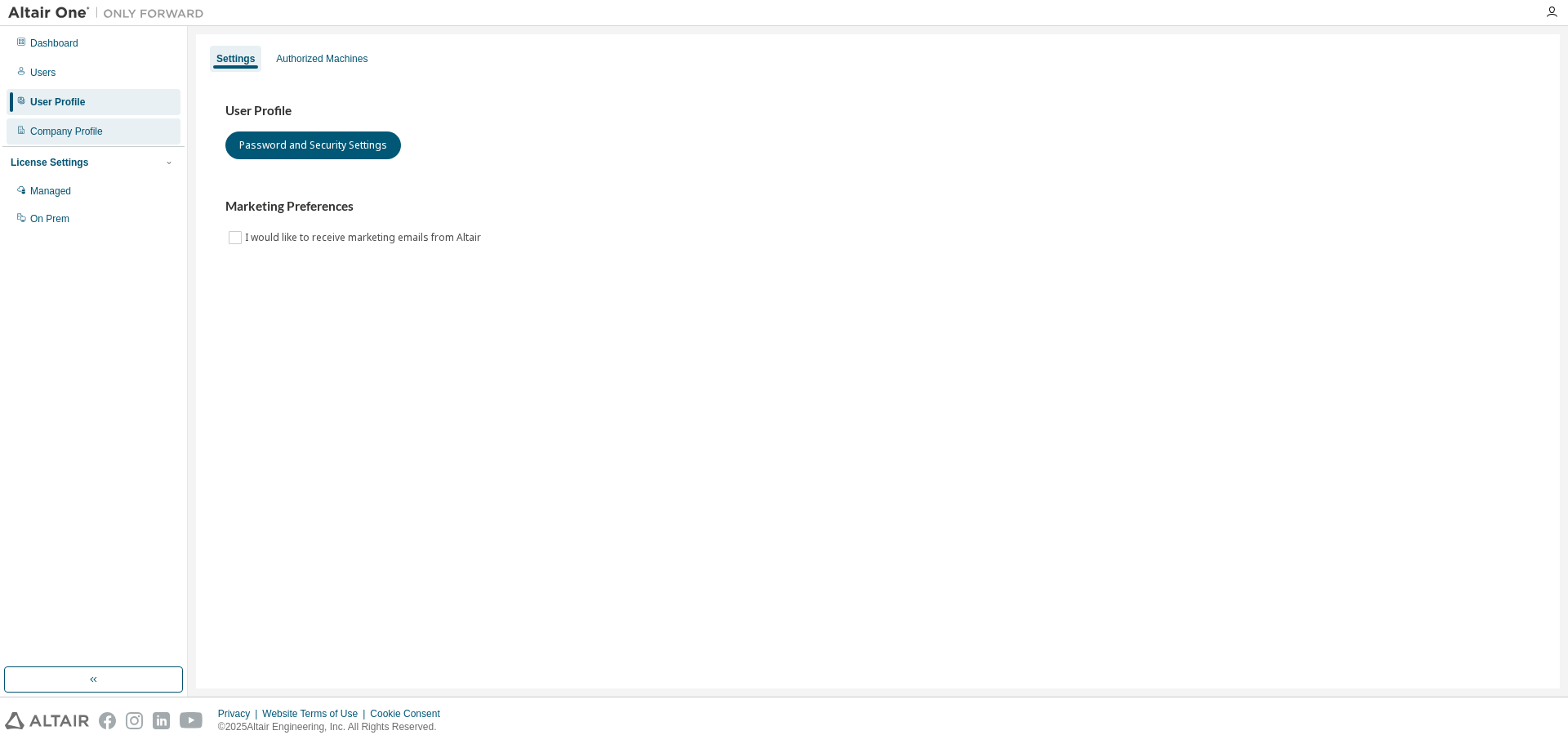
click at [94, 129] on div "Company Profile" at bounding box center [66, 132] width 73 height 13
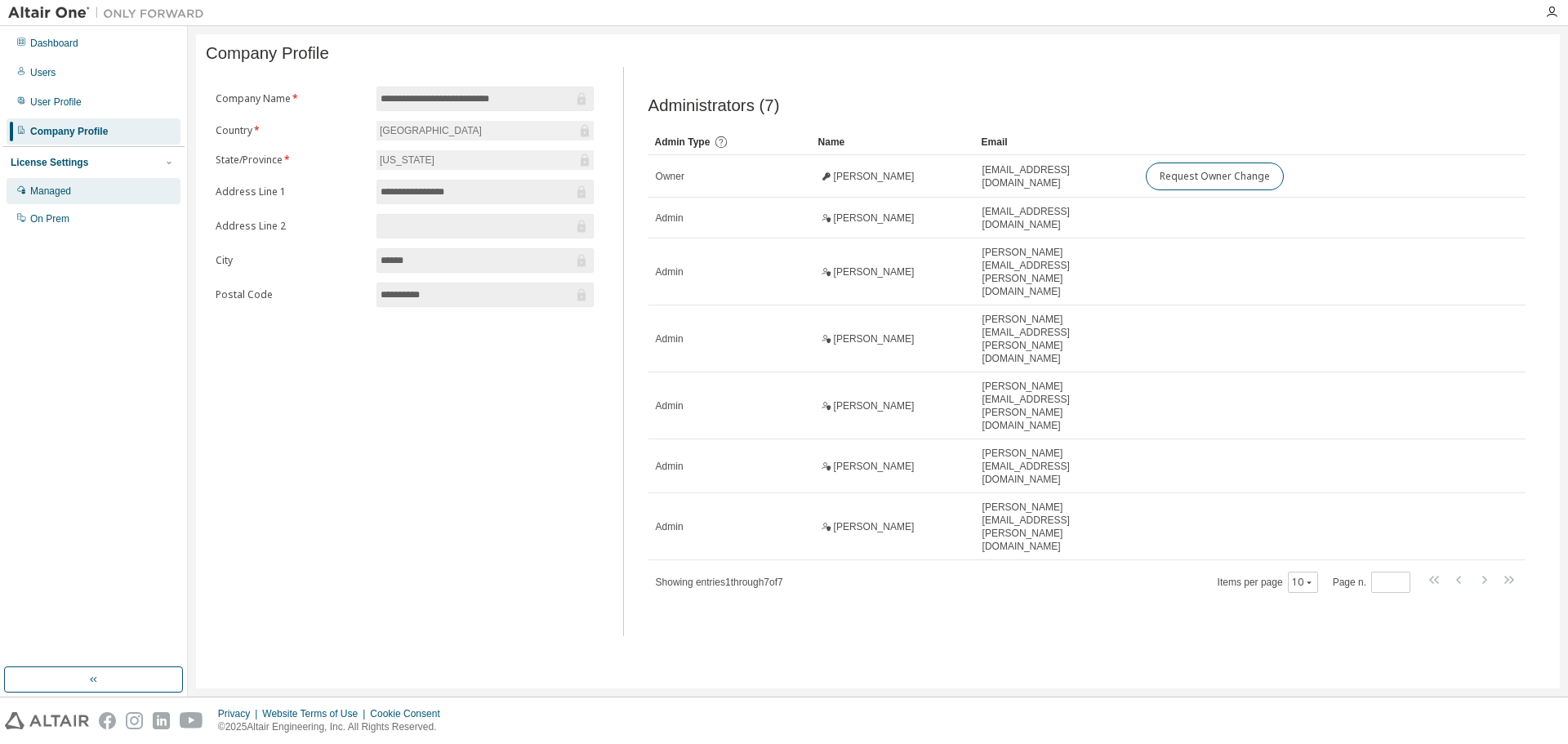
click at [88, 187] on div "Managed" at bounding box center [94, 190] width 174 height 26
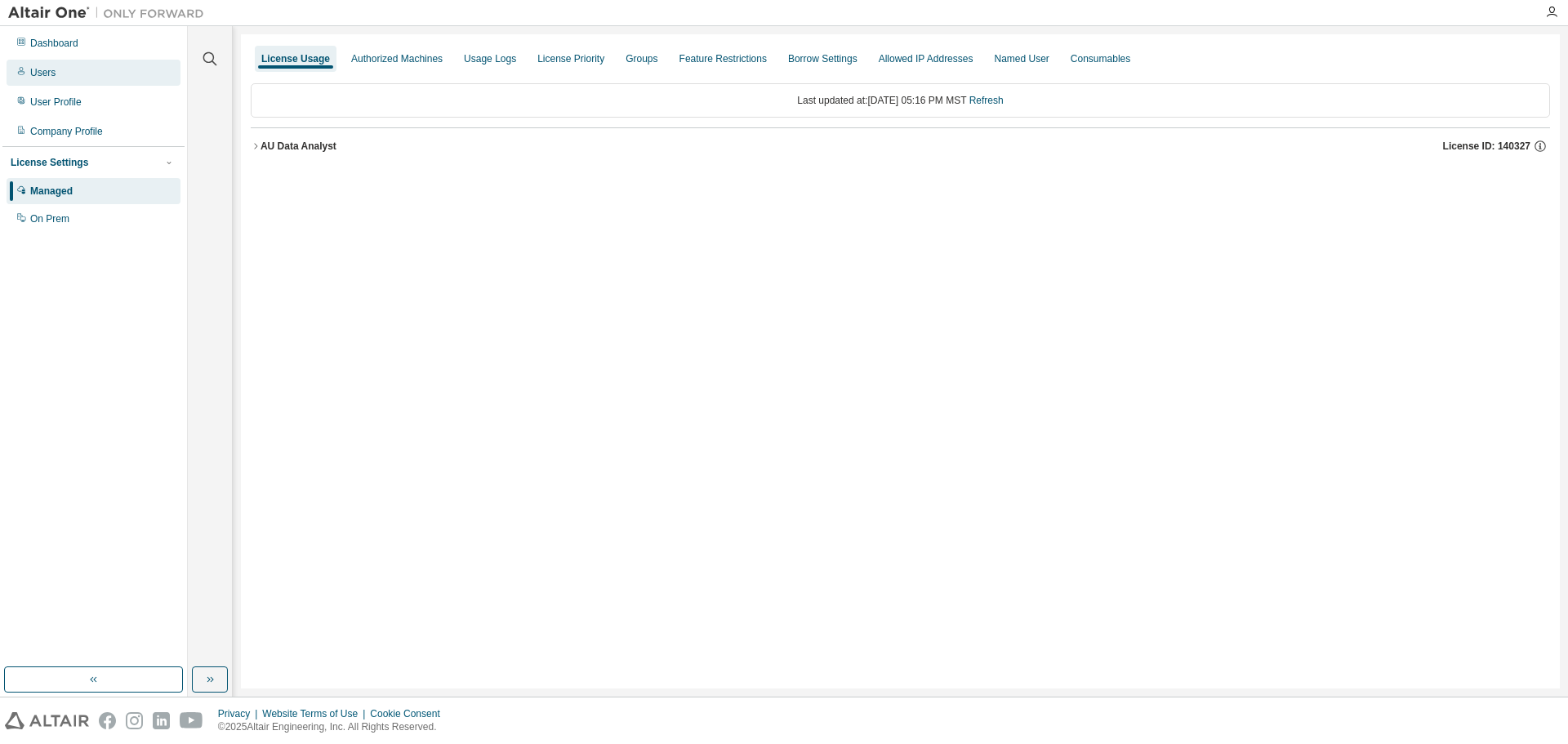
click at [54, 77] on div "Users" at bounding box center [43, 73] width 25 height 13
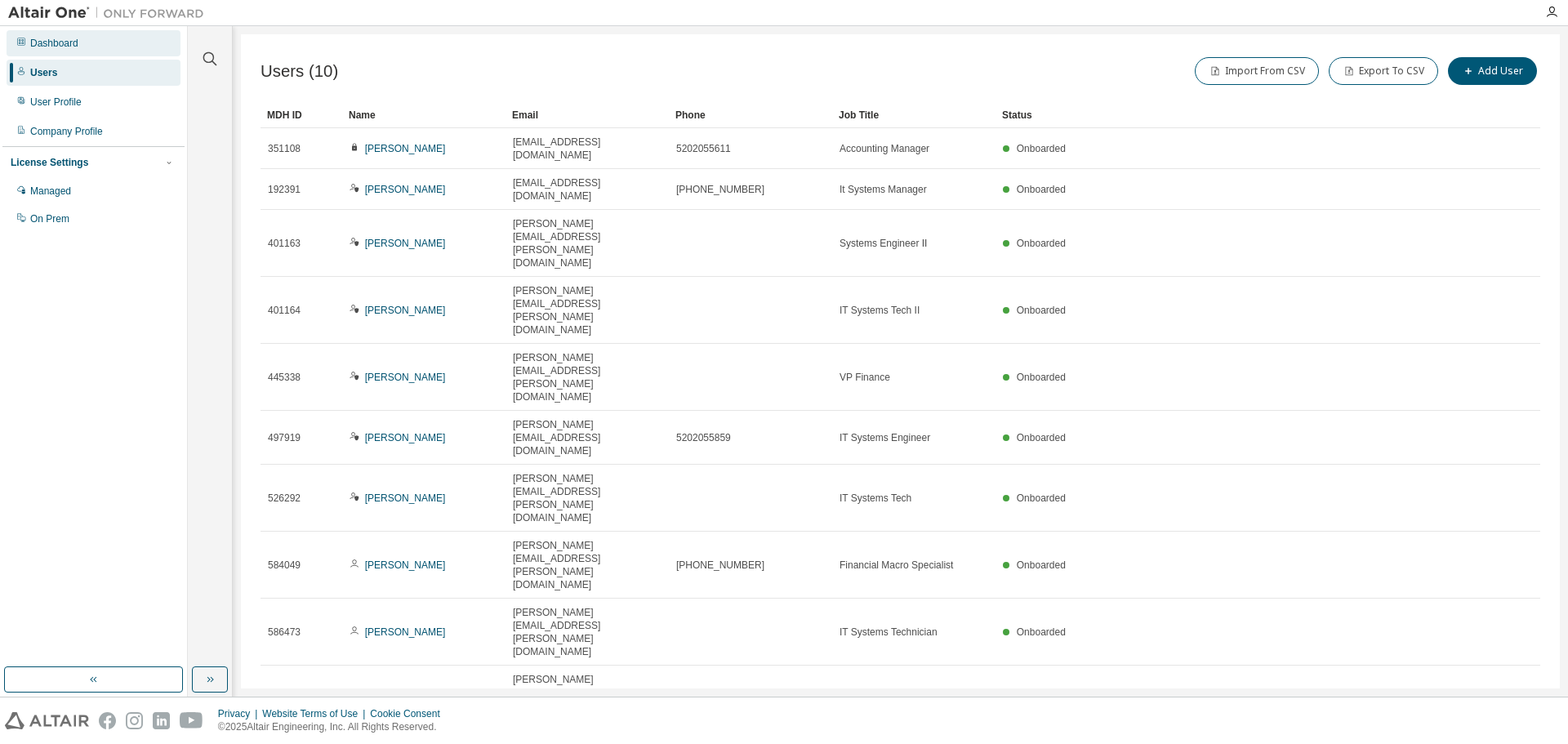
click at [70, 38] on div "Dashboard" at bounding box center [54, 43] width 48 height 13
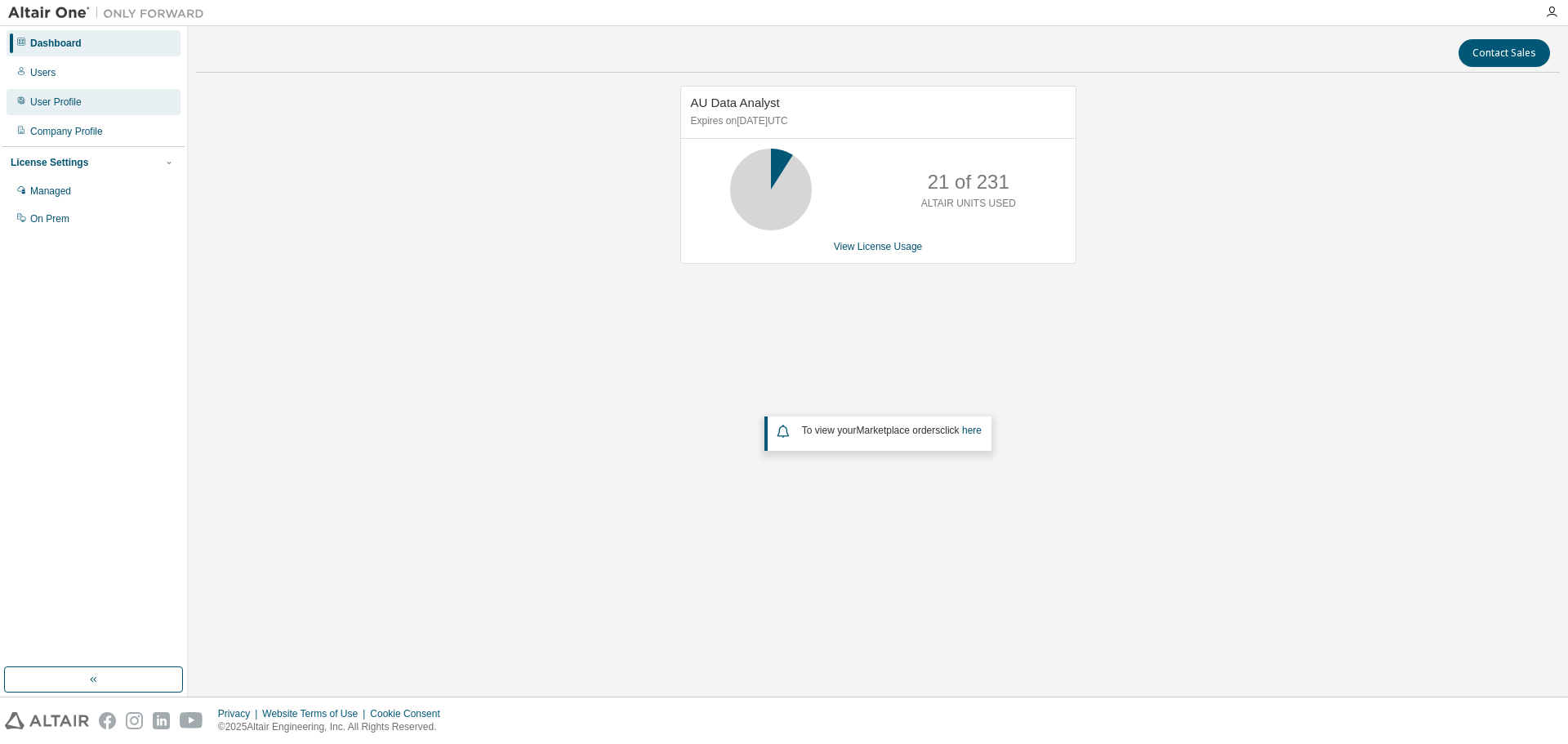
click at [82, 107] on div "User Profile" at bounding box center [56, 102] width 52 height 13
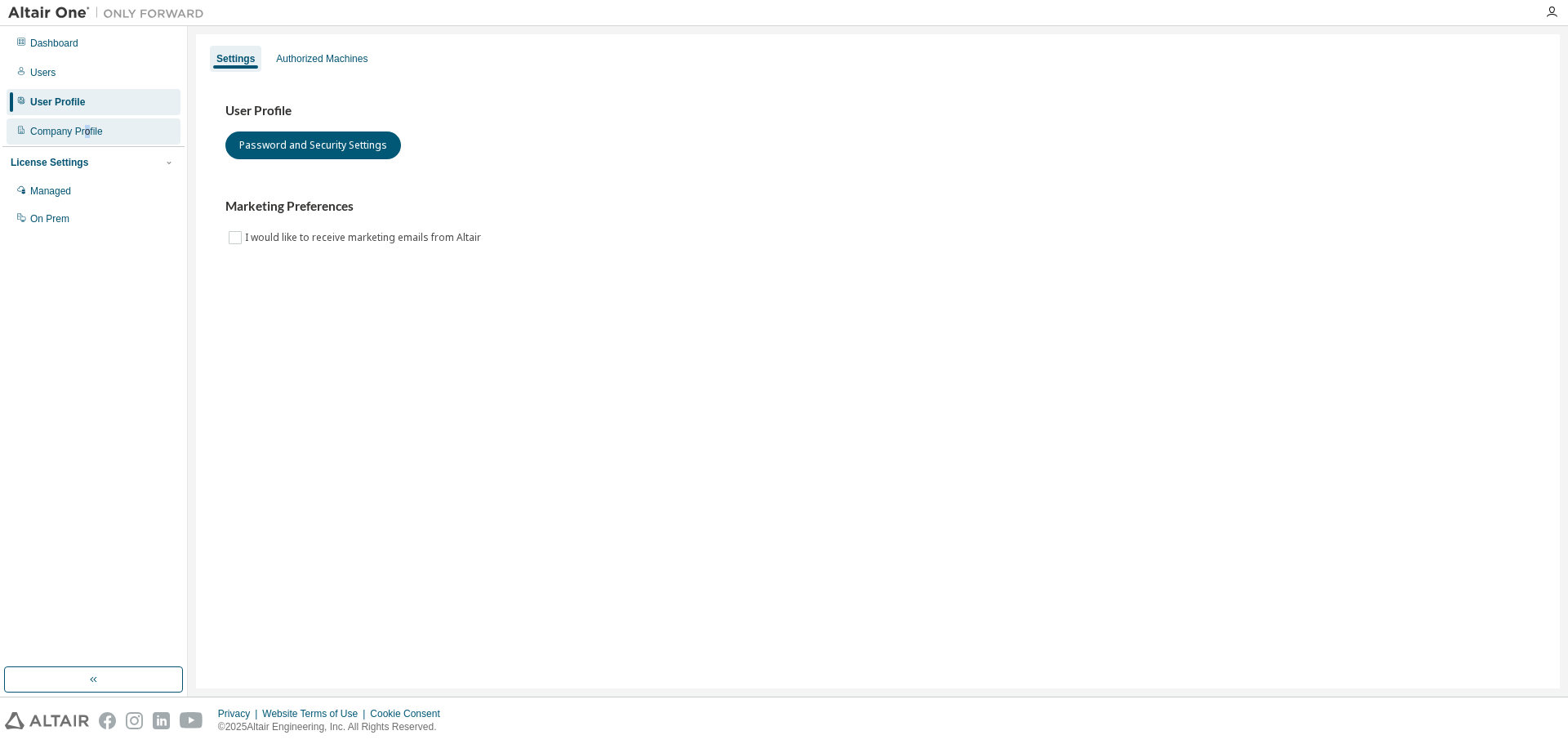
click at [90, 139] on div "Company Profile" at bounding box center [94, 131] width 174 height 26
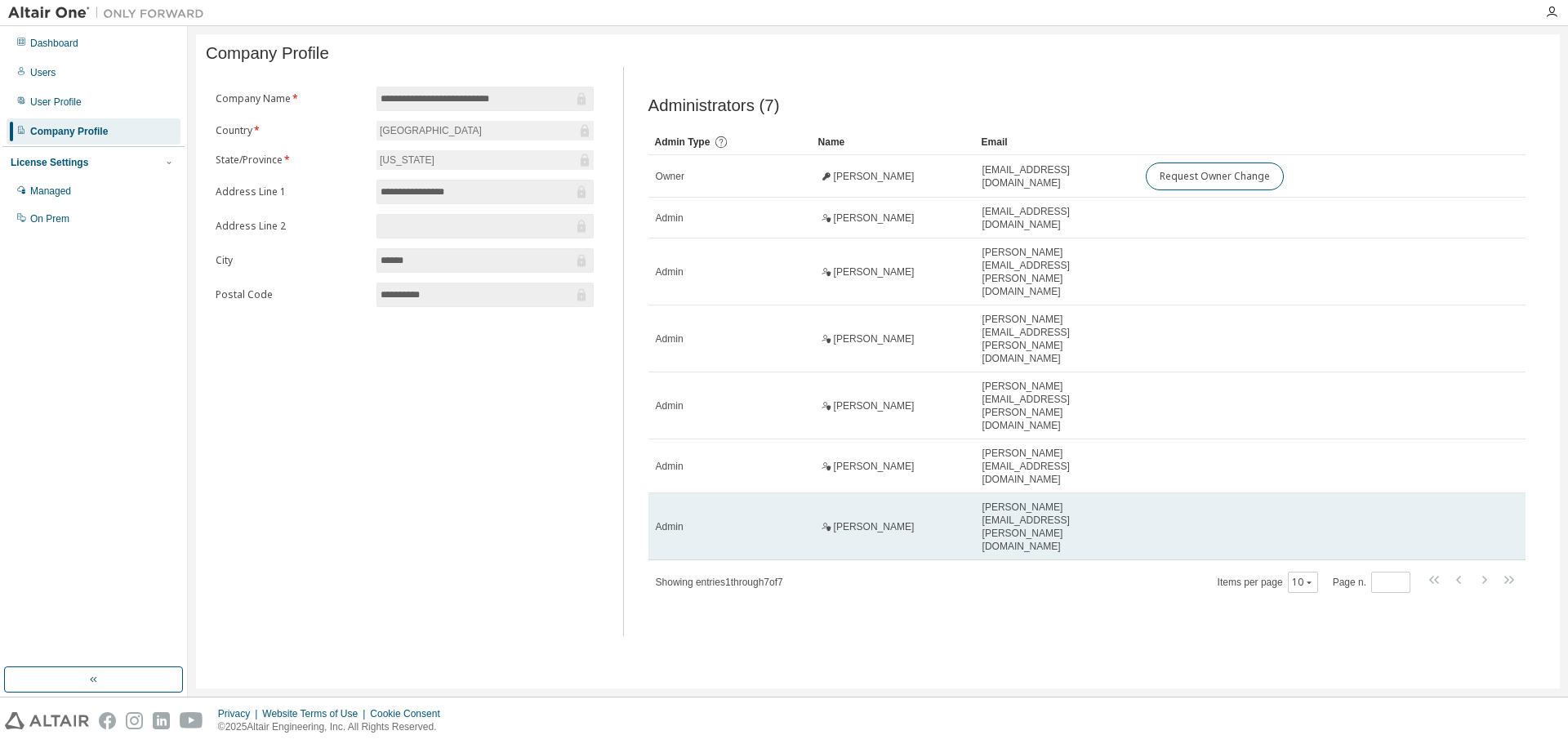
click at [776, 493] on td "Admin" at bounding box center [731, 527] width 164 height 67
click at [771, 520] on div "Admin" at bounding box center [730, 527] width 149 height 13
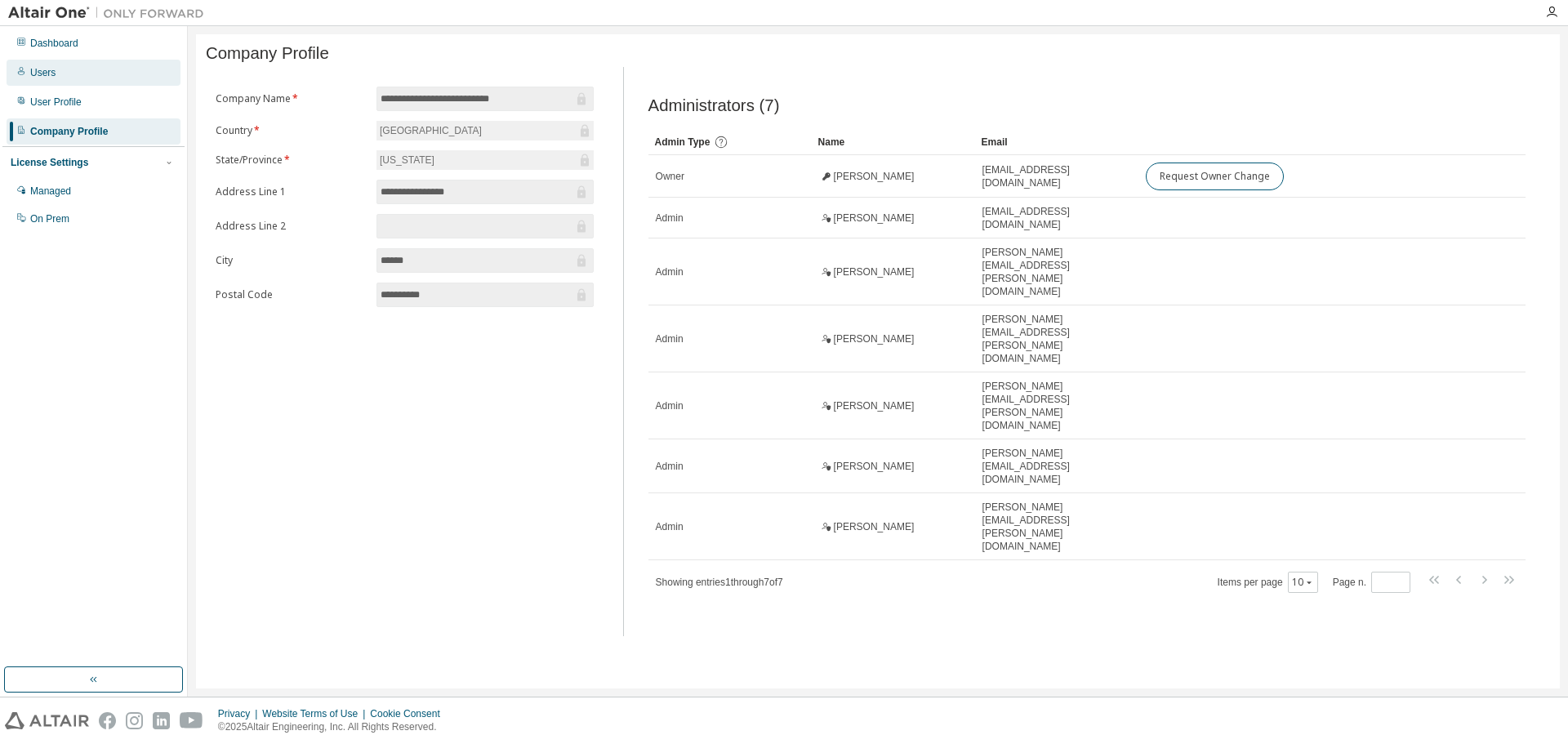
click at [44, 79] on div "Users" at bounding box center [94, 72] width 174 height 26
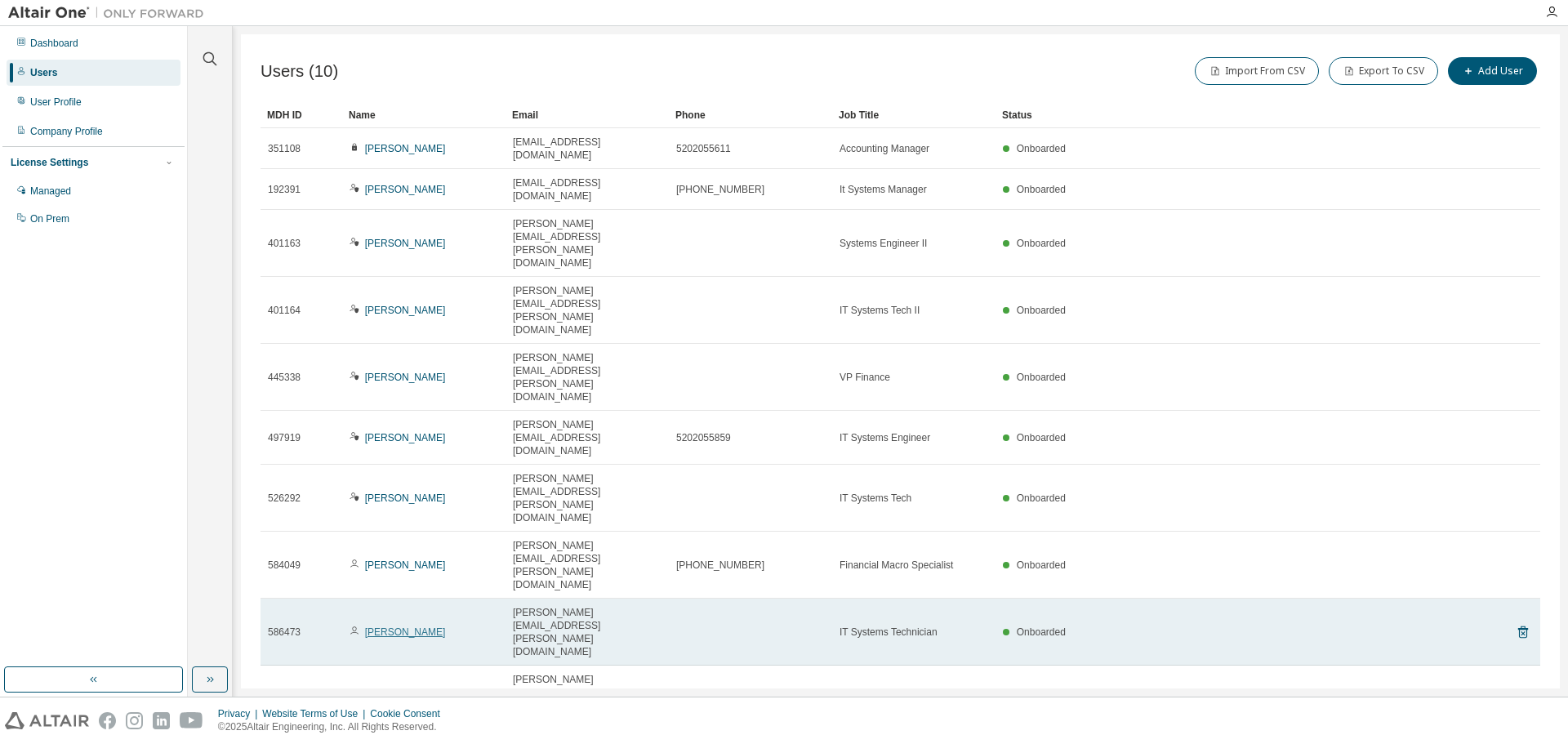
click at [398, 626] on link "[PERSON_NAME]" at bounding box center [405, 632] width 81 height 12
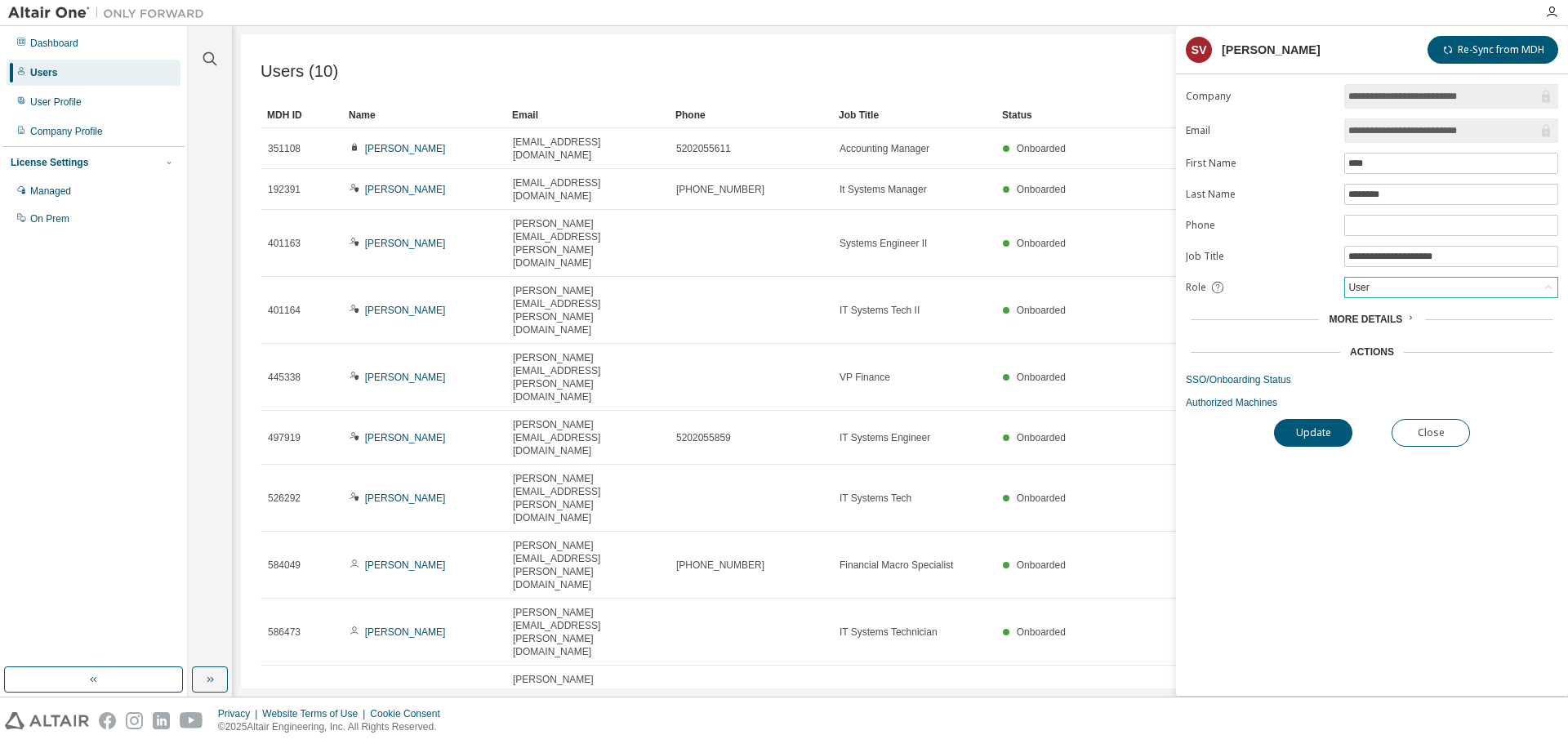
click at [1395, 292] on div "User" at bounding box center [1451, 287] width 212 height 19
click at [1388, 313] on li "Admin" at bounding box center [1450, 308] width 209 height 21
click at [1316, 428] on button "Update" at bounding box center [1313, 433] width 78 height 28
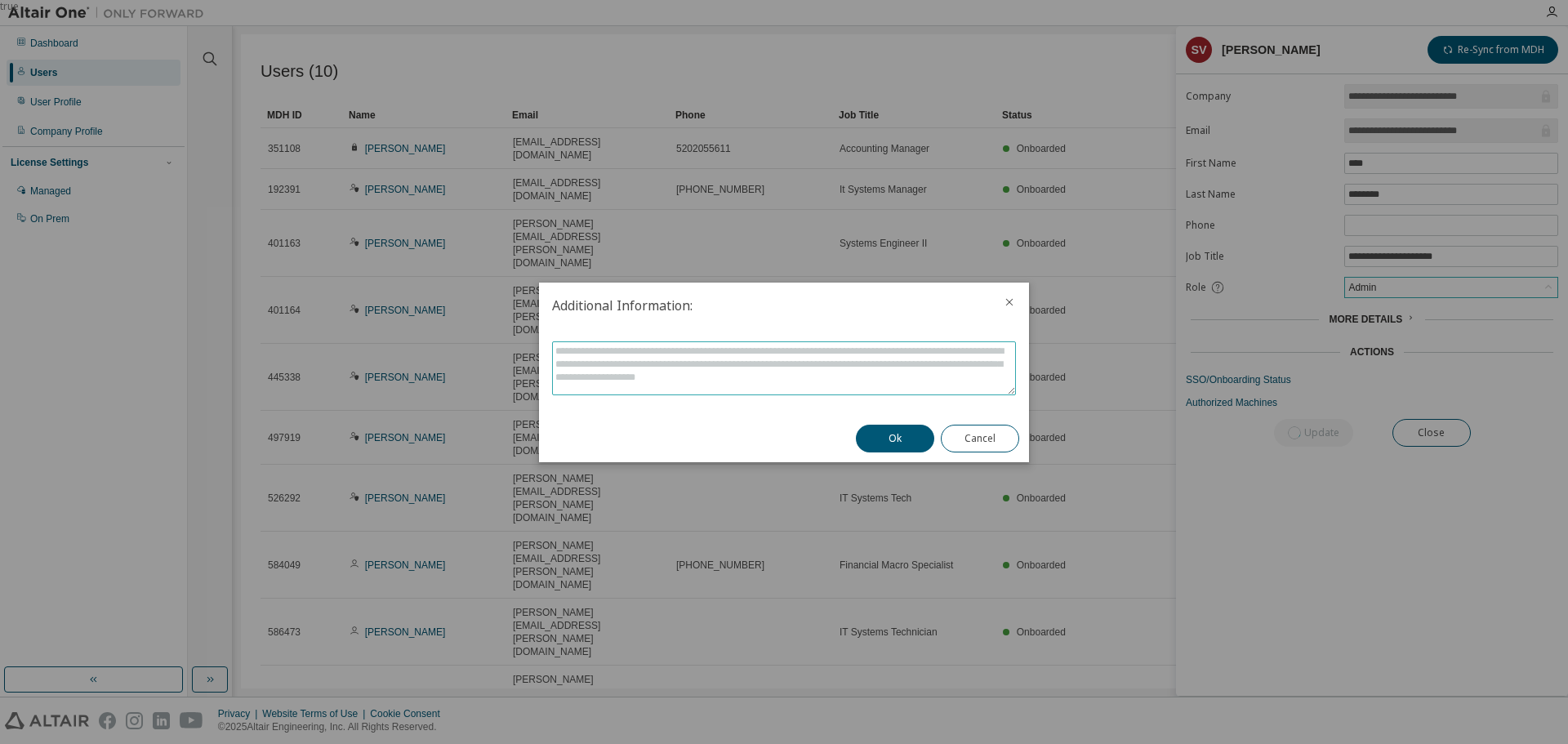
click at [735, 356] on textarea at bounding box center [784, 368] width 463 height 53
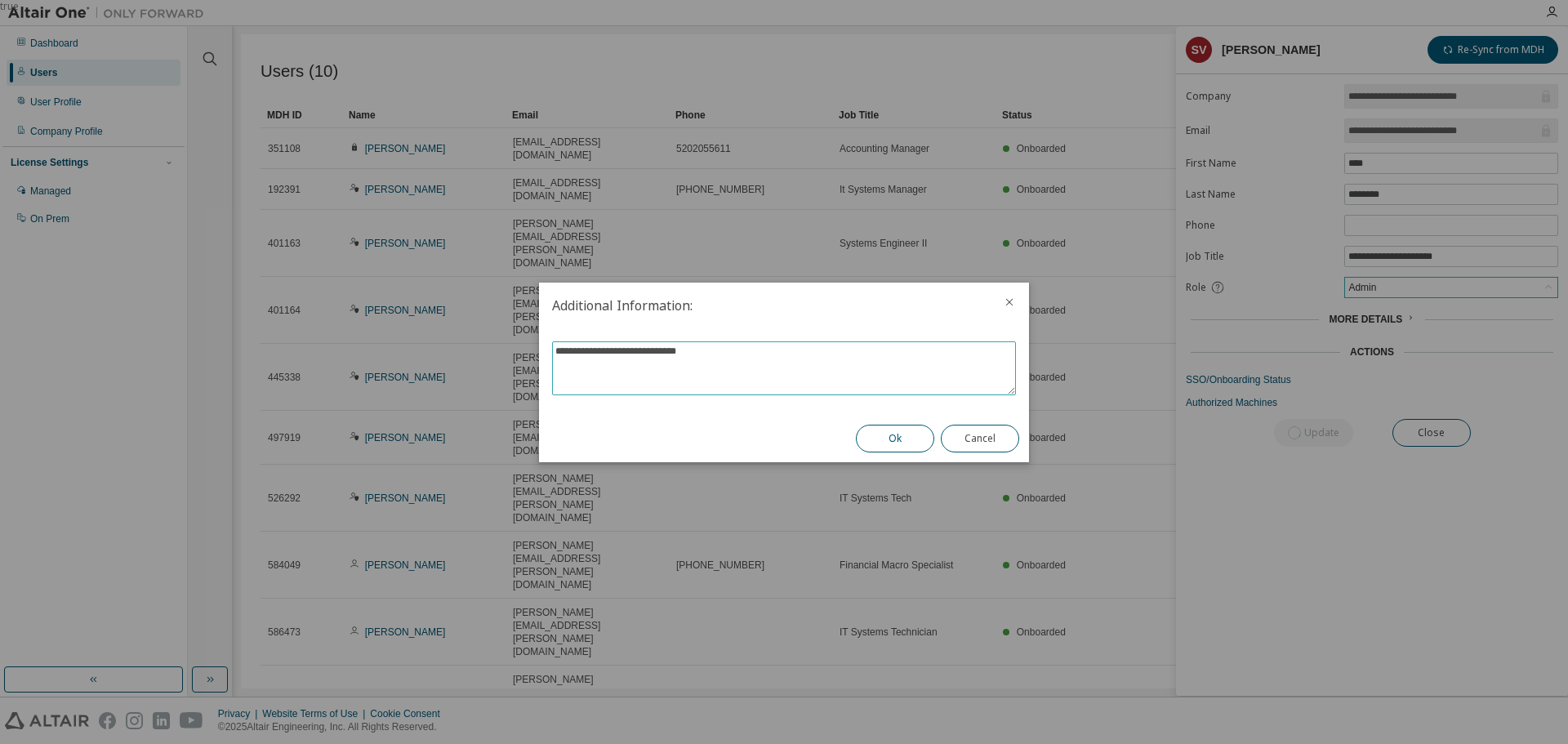
type textarea "**********"
click at [871, 435] on button "Ok" at bounding box center [895, 438] width 78 height 28
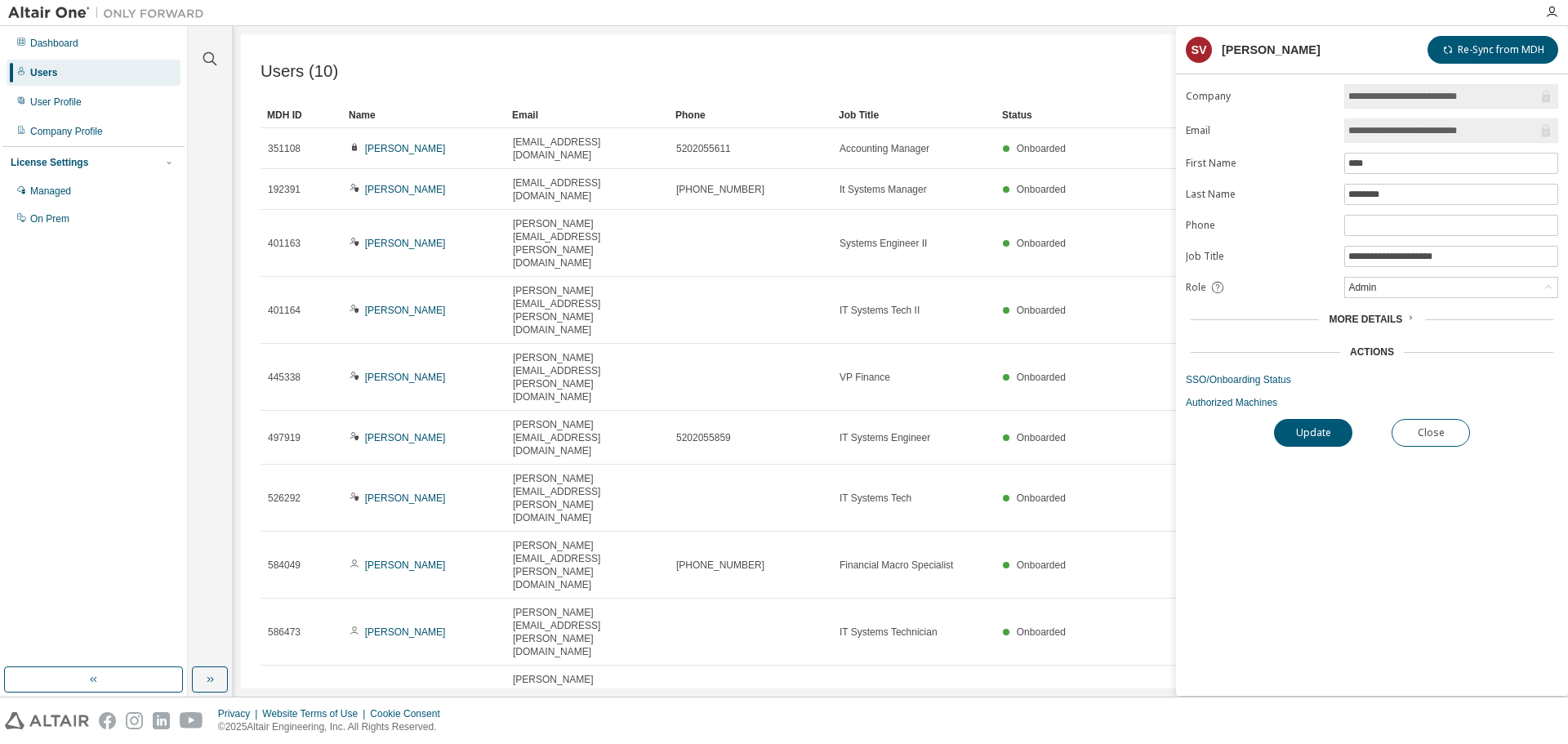
click at [1376, 316] on span "More Details" at bounding box center [1365, 320] width 73 height 12
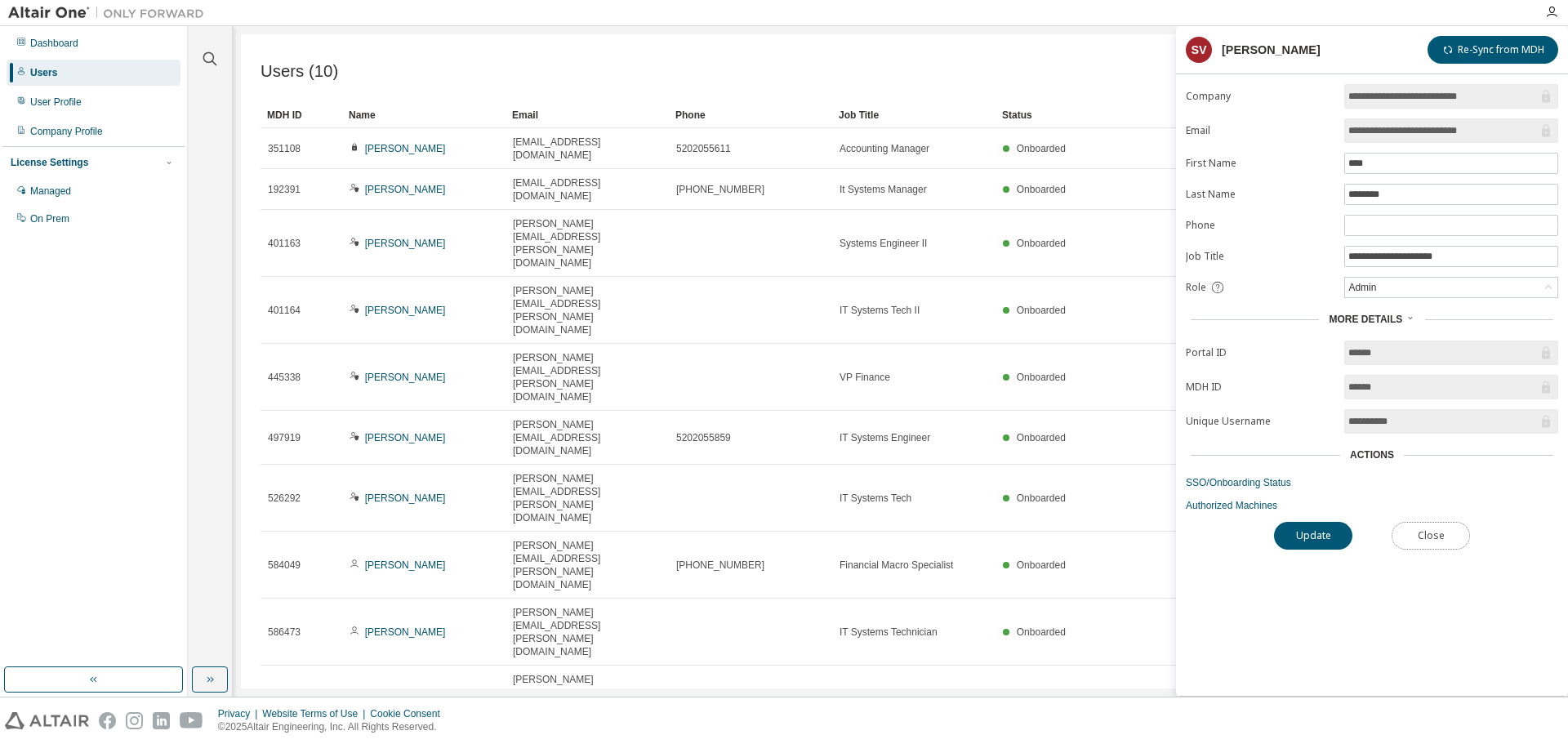
drag, startPoint x: 1412, startPoint y: 535, endPoint x: 1253, endPoint y: 523, distance: 159.5
click at [1414, 535] on button "Close" at bounding box center [1430, 535] width 78 height 28
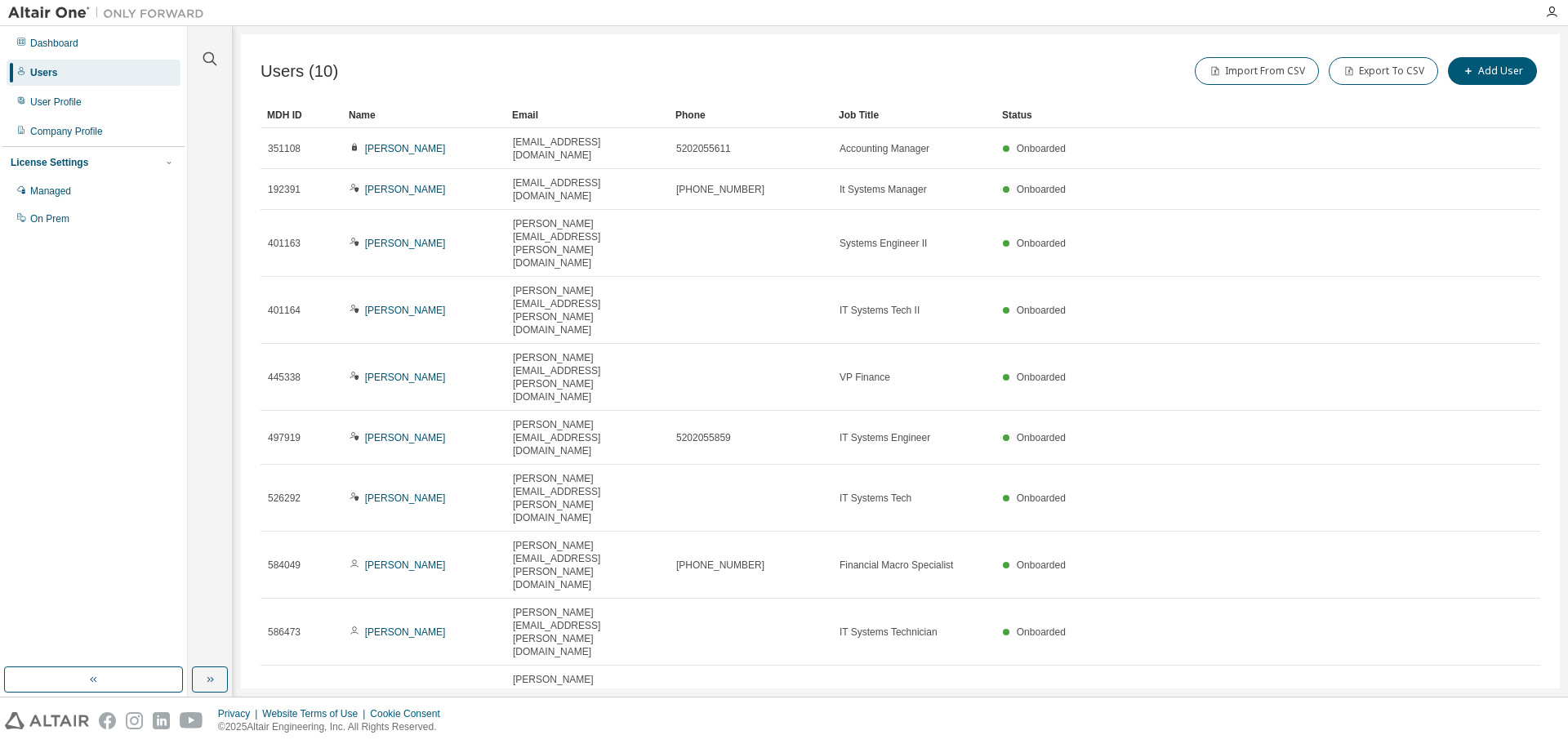
click at [797, 468] on div "Users (10) Import From CSV Export To CSV Add User Clear Load Save Save As Field…" at bounding box center [900, 361] width 1318 height 654
click at [47, 103] on div "User Profile" at bounding box center [56, 102] width 52 height 13
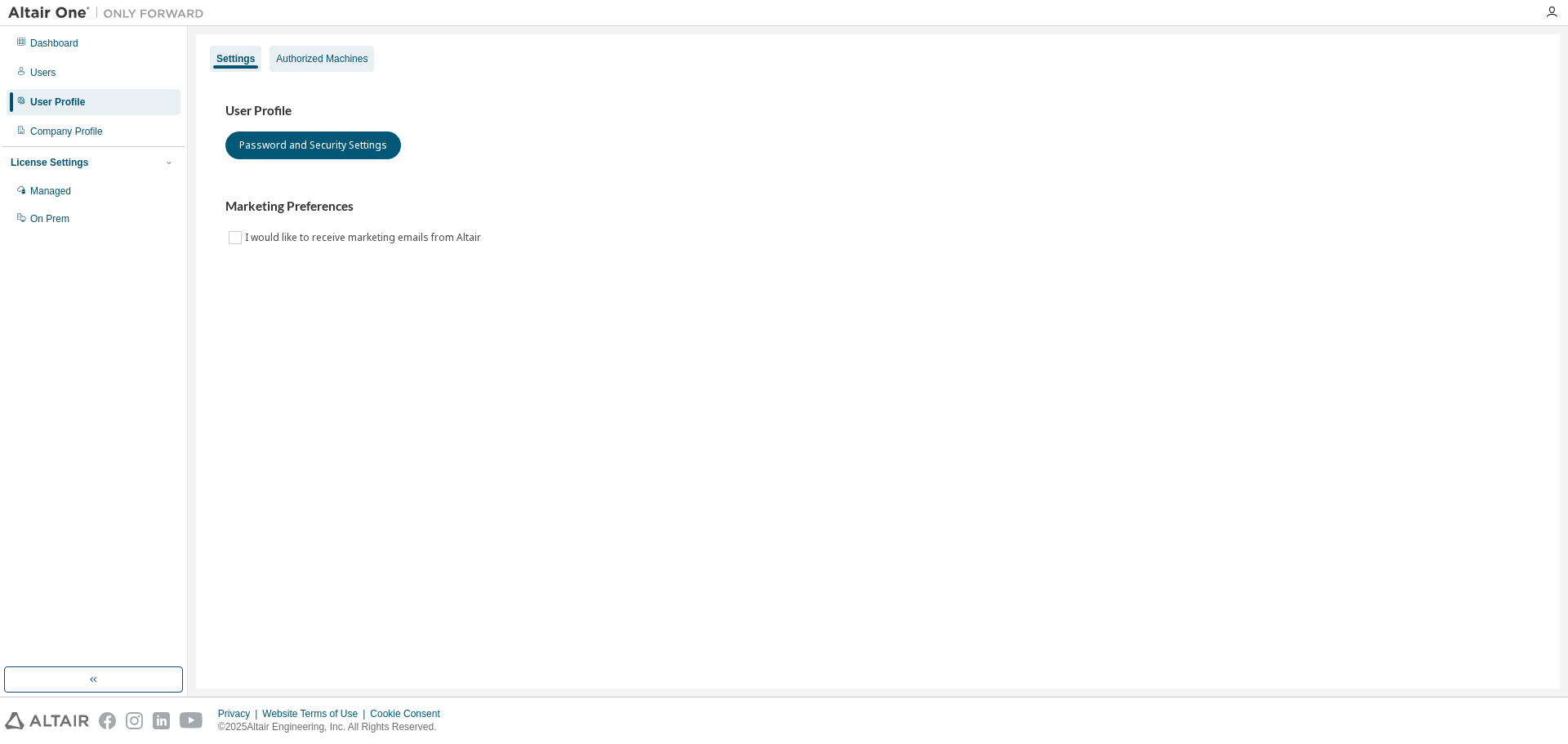
click at [367, 62] on div "Authorized Machines" at bounding box center [322, 59] width 92 height 13
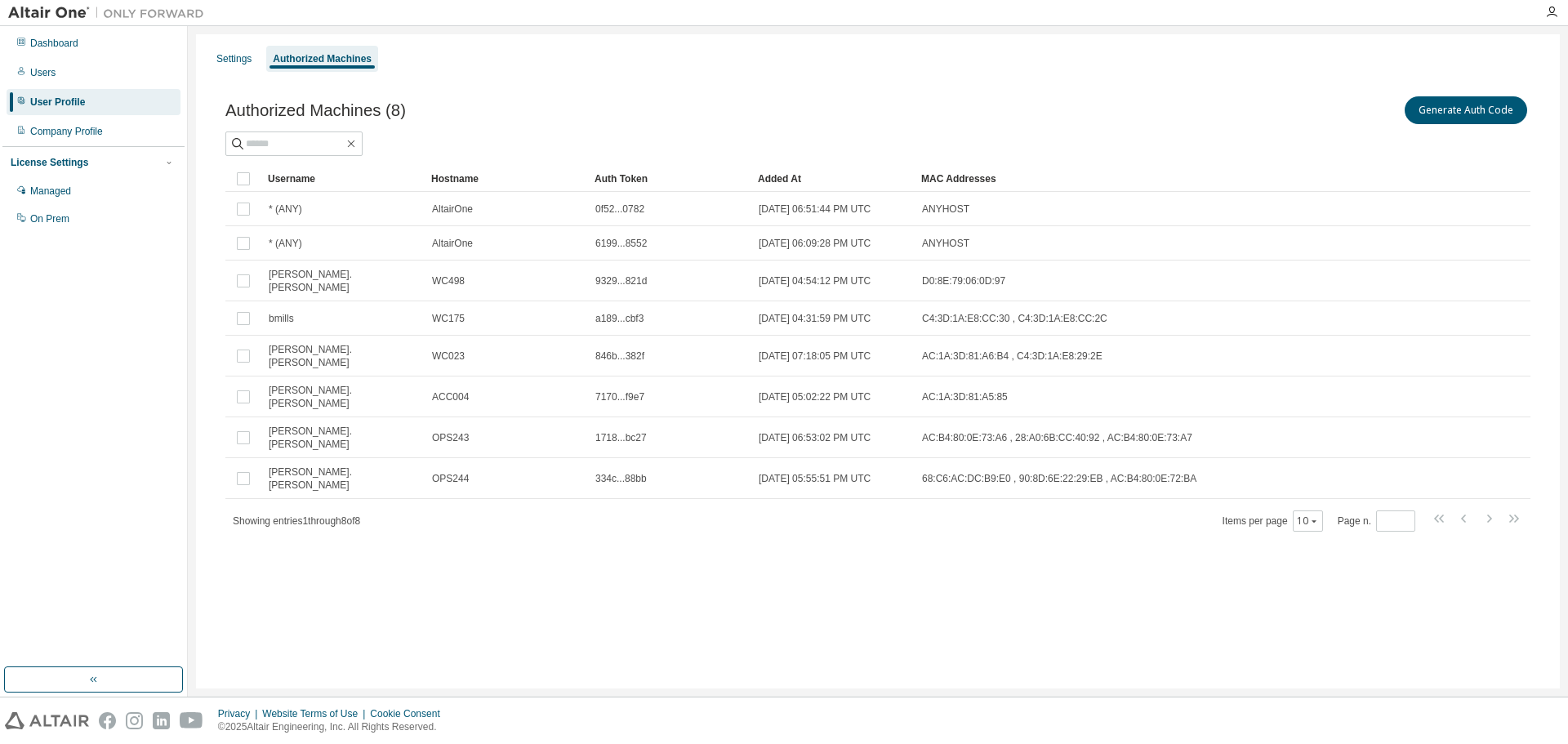
click at [987, 598] on div "Settings Authorized Machines Authorized Machines (8) Generate Auth Code Clear L…" at bounding box center [878, 361] width 1363 height 654
click at [512, 80] on div "Authorized Machines (8) Generate Auth Code Clear Load Save Save As Field Operat…" at bounding box center [878, 324] width 1344 height 501
click at [825, 92] on div "Authorized Machines (8) Generate Auth Code Clear Load Save Save As Field Operat…" at bounding box center [878, 324] width 1344 height 501
